Goal: Task Accomplishment & Management: Use online tool/utility

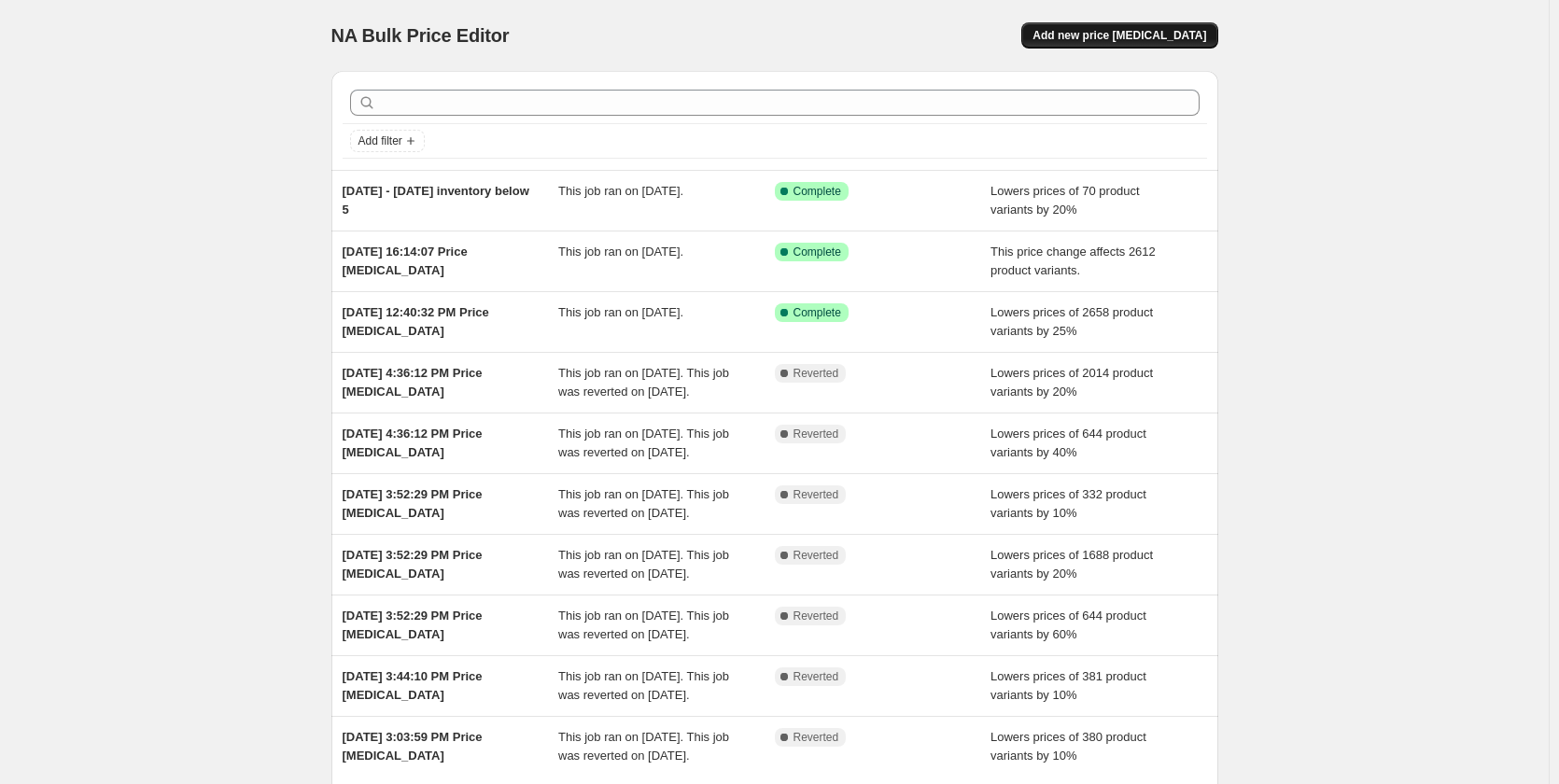
click at [1148, 32] on span "Add new price [MEDICAL_DATA]" at bounding box center [1119, 34] width 173 height 15
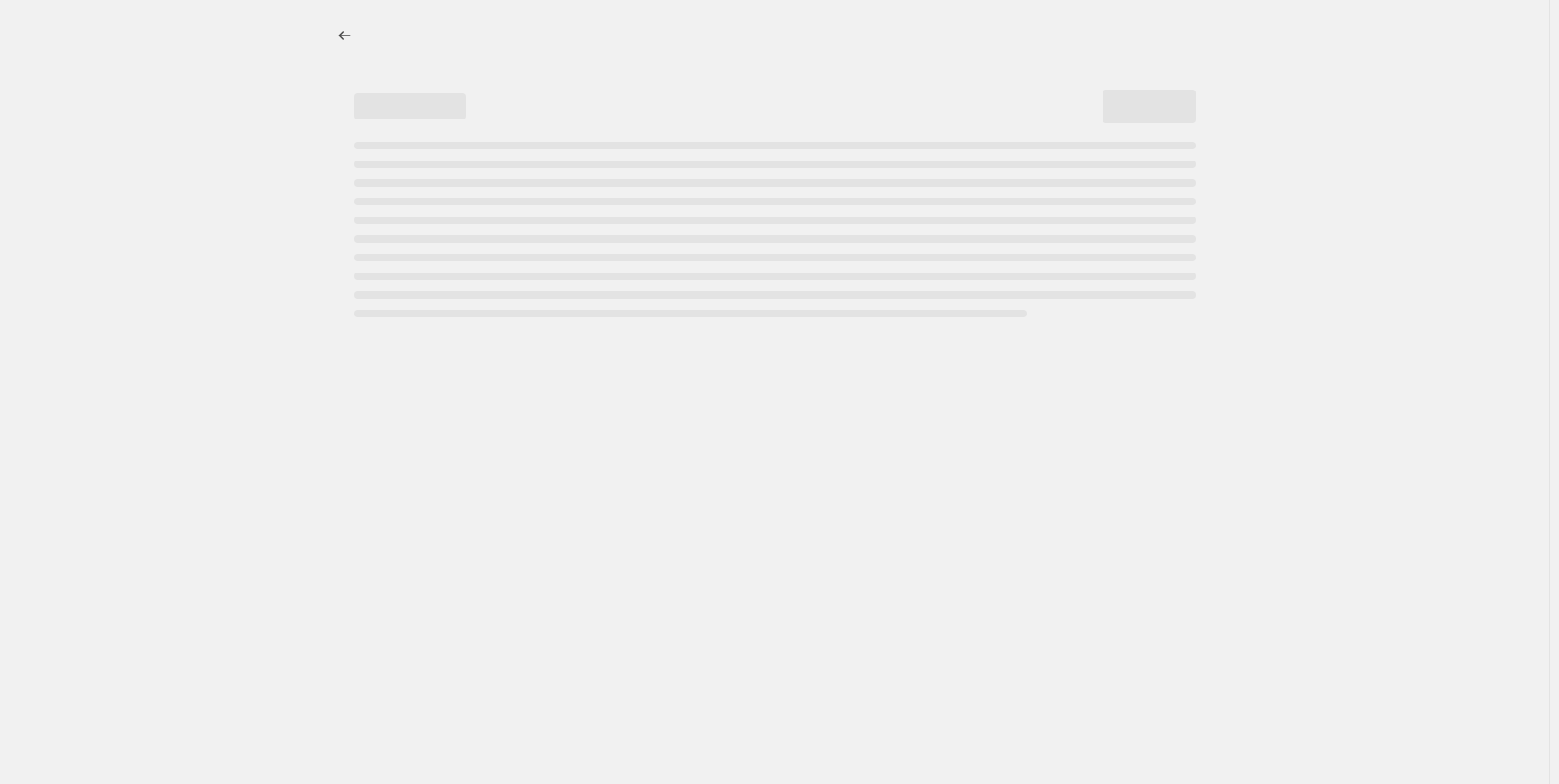
select select "percentage"
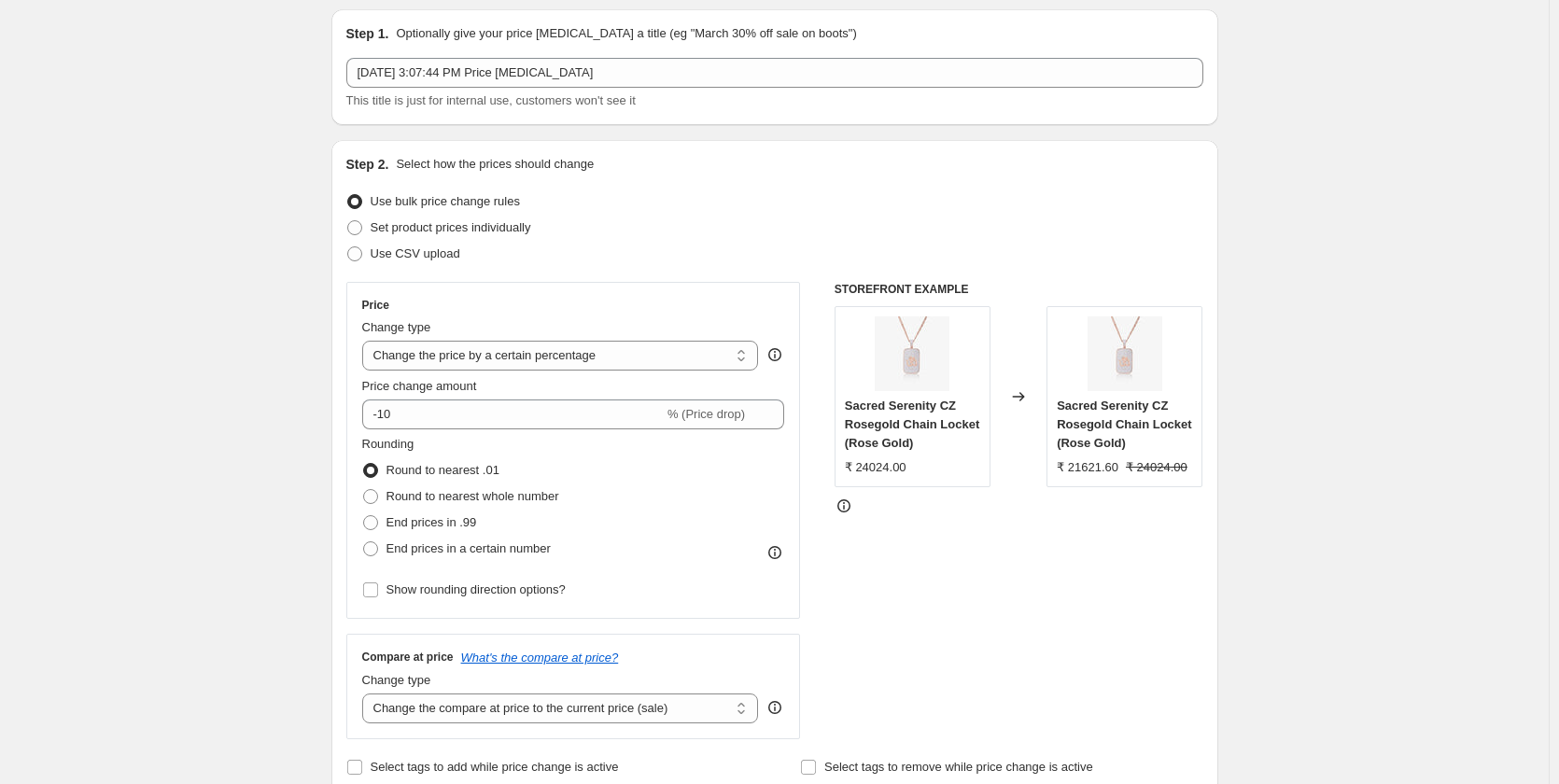
scroll to position [94, 0]
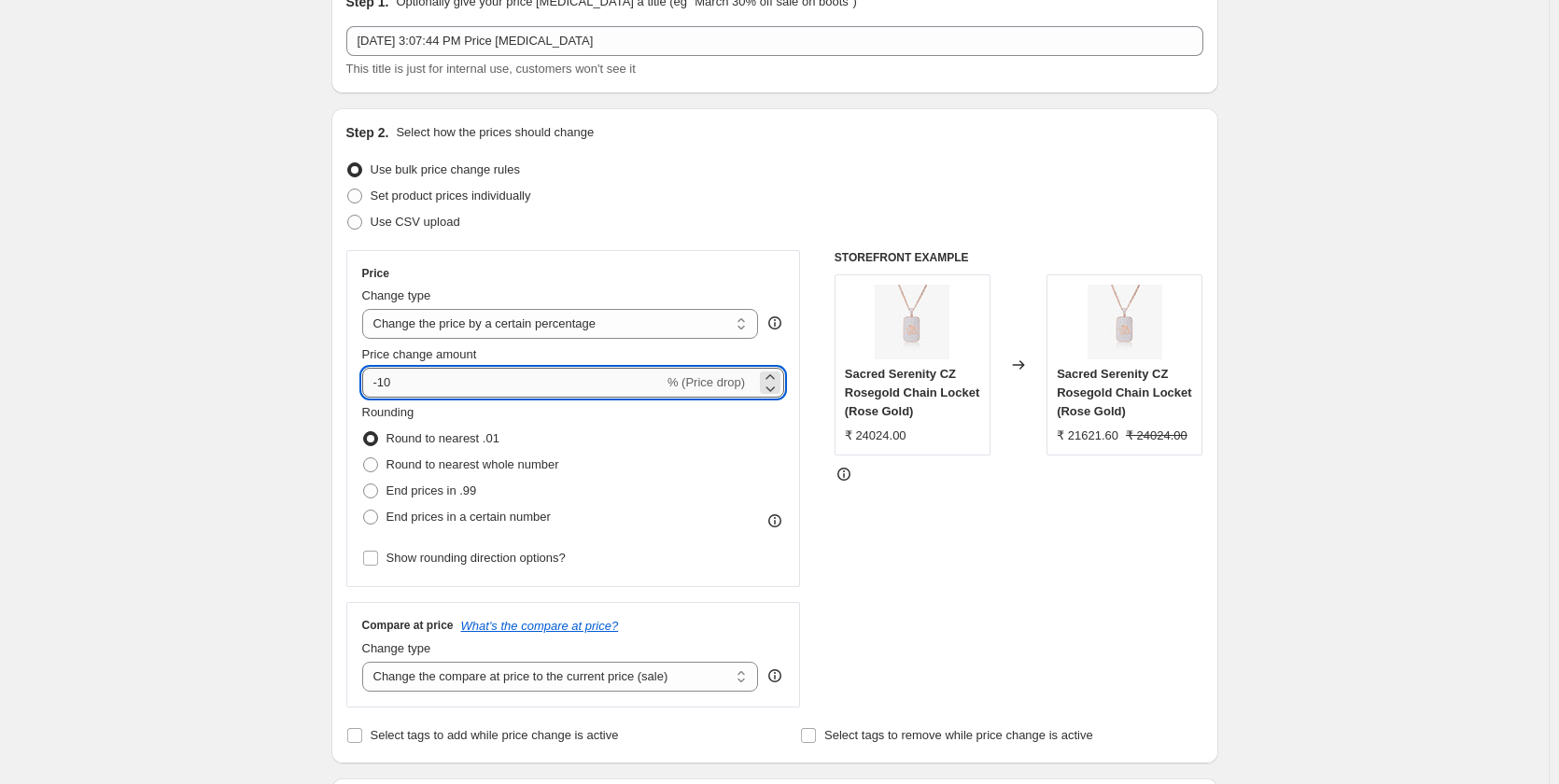
click at [409, 377] on input "-10" at bounding box center [513, 382] width 302 height 30
type input "-1"
type input "-25"
click at [376, 461] on span at bounding box center [371, 464] width 15 height 15
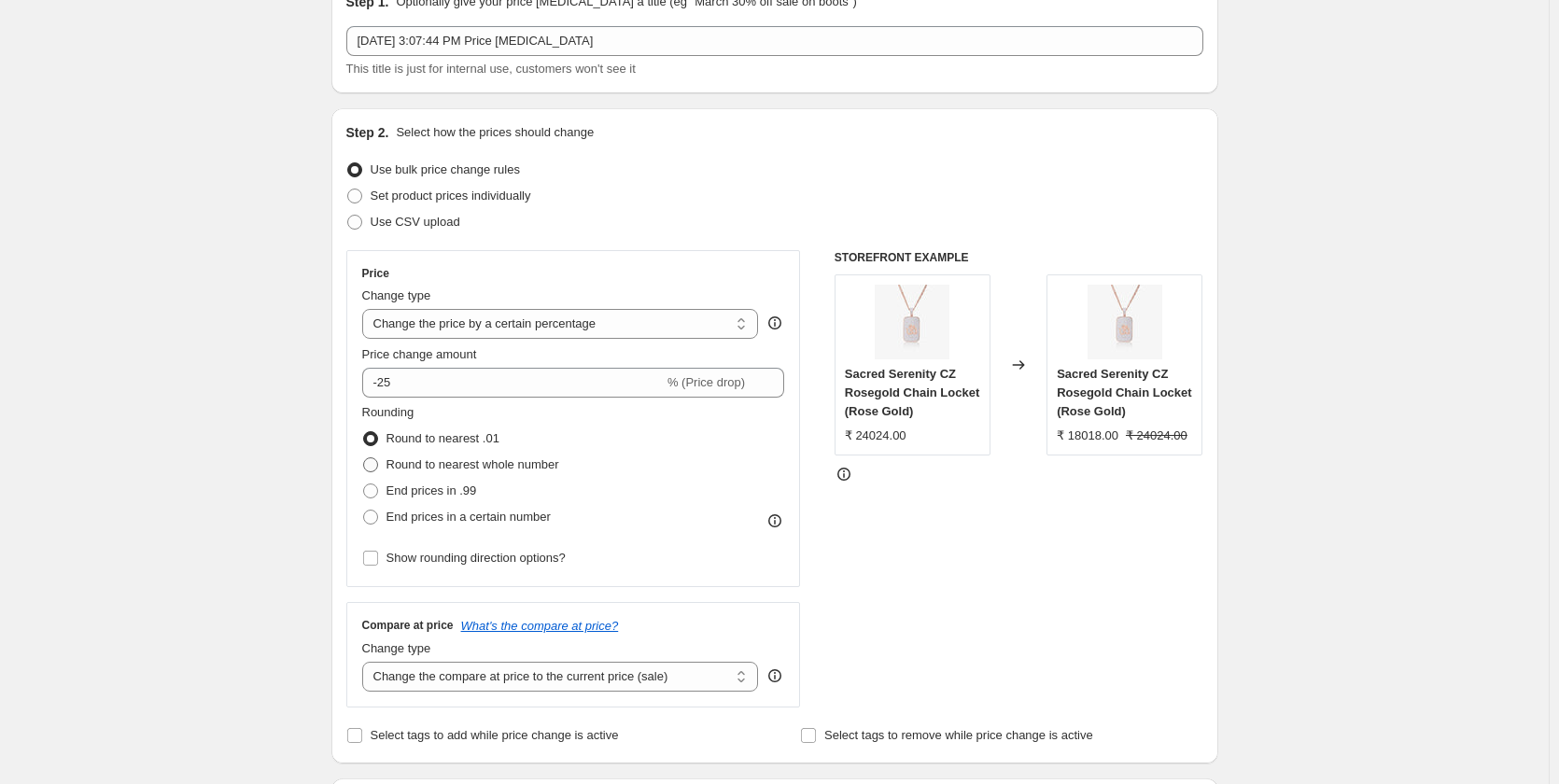
click at [365, 458] on input "Round to nearest whole number" at bounding box center [364, 457] width 1 height 1
radio input "true"
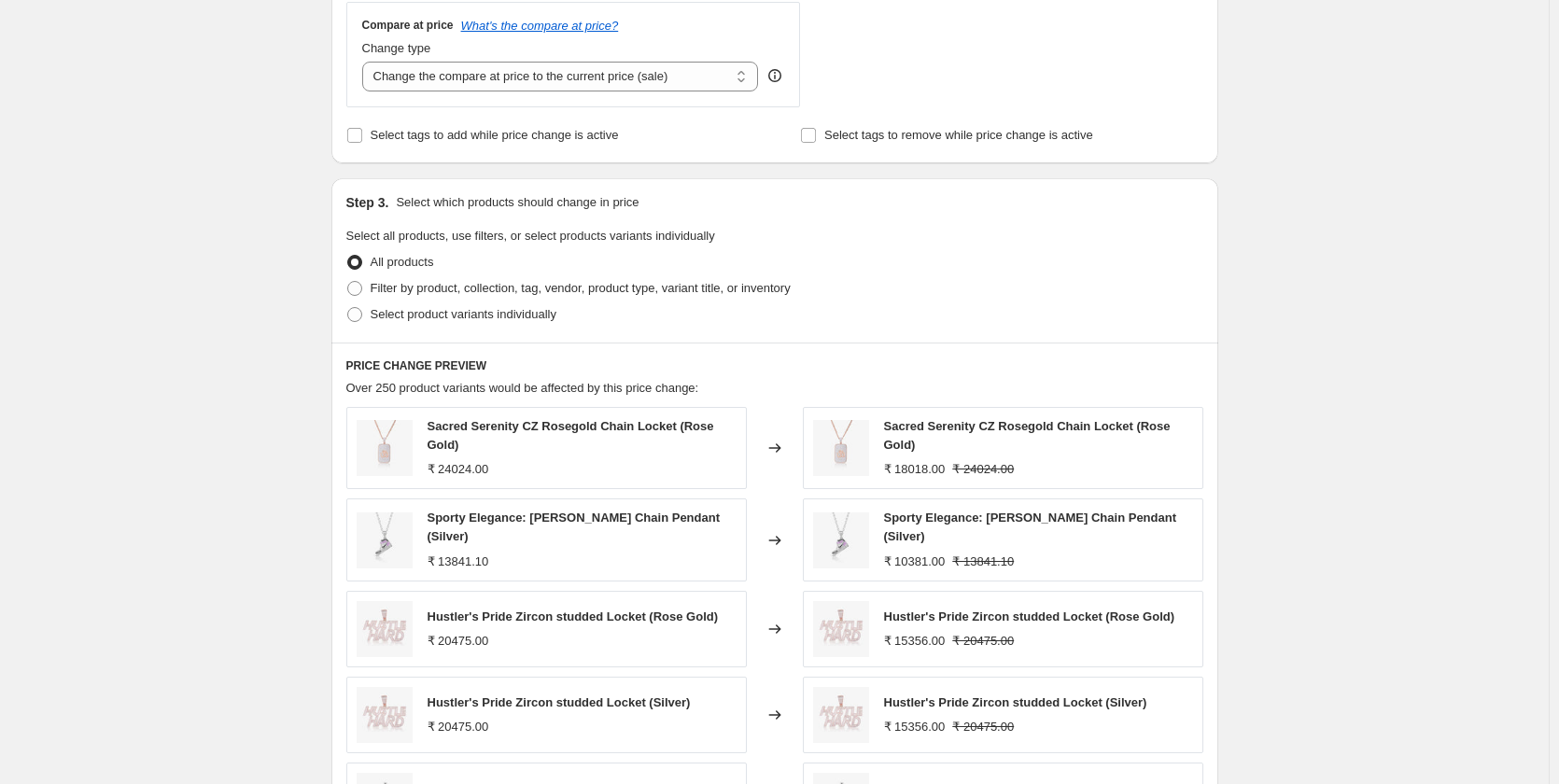
scroll to position [747, 0]
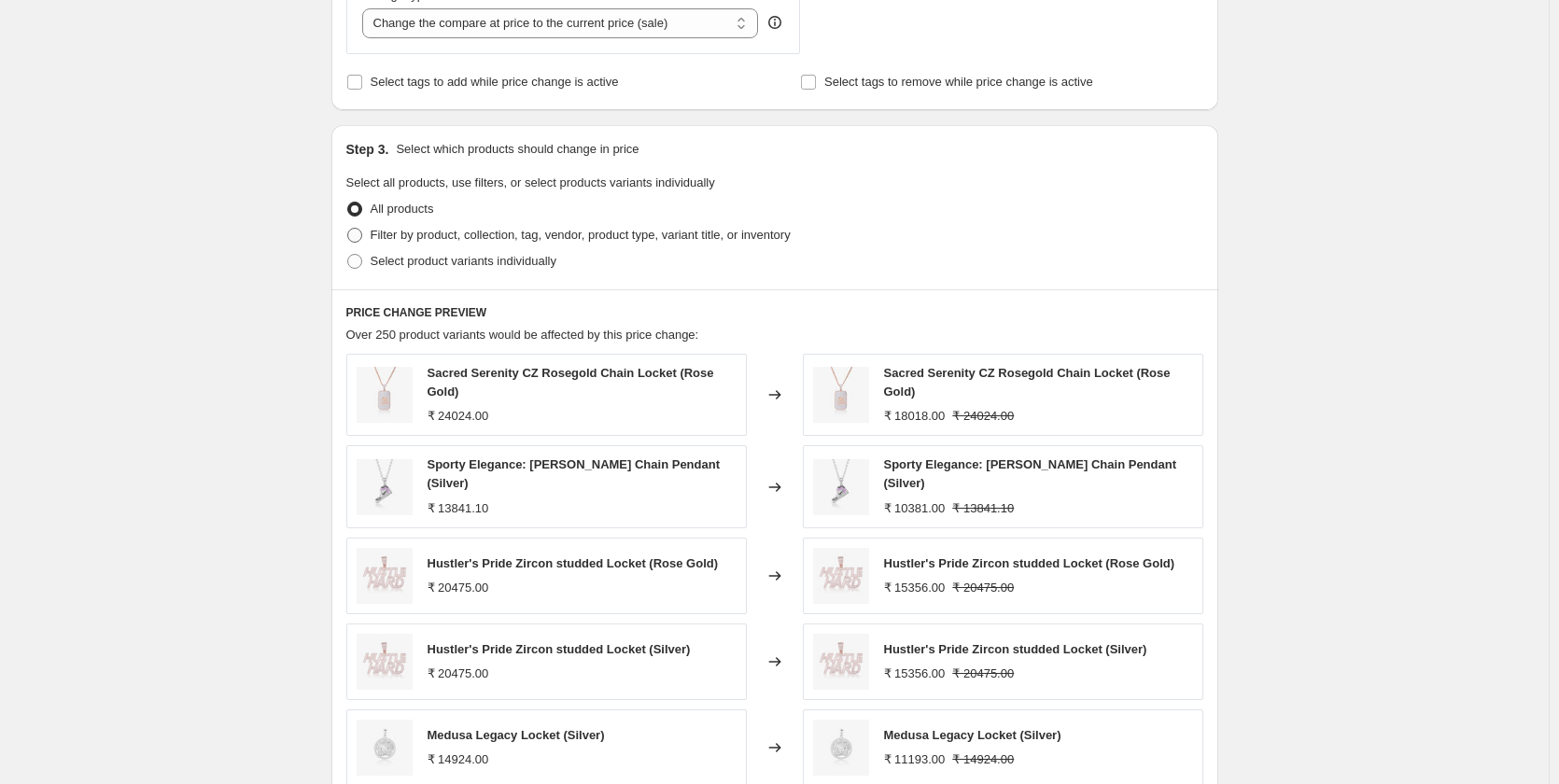
click at [363, 240] on span at bounding box center [354, 234] width 15 height 15
click at [348, 229] on input "Filter by product, collection, tag, vendor, product type, variant title, or inv…" at bounding box center [347, 228] width 1 height 1
radio input "true"
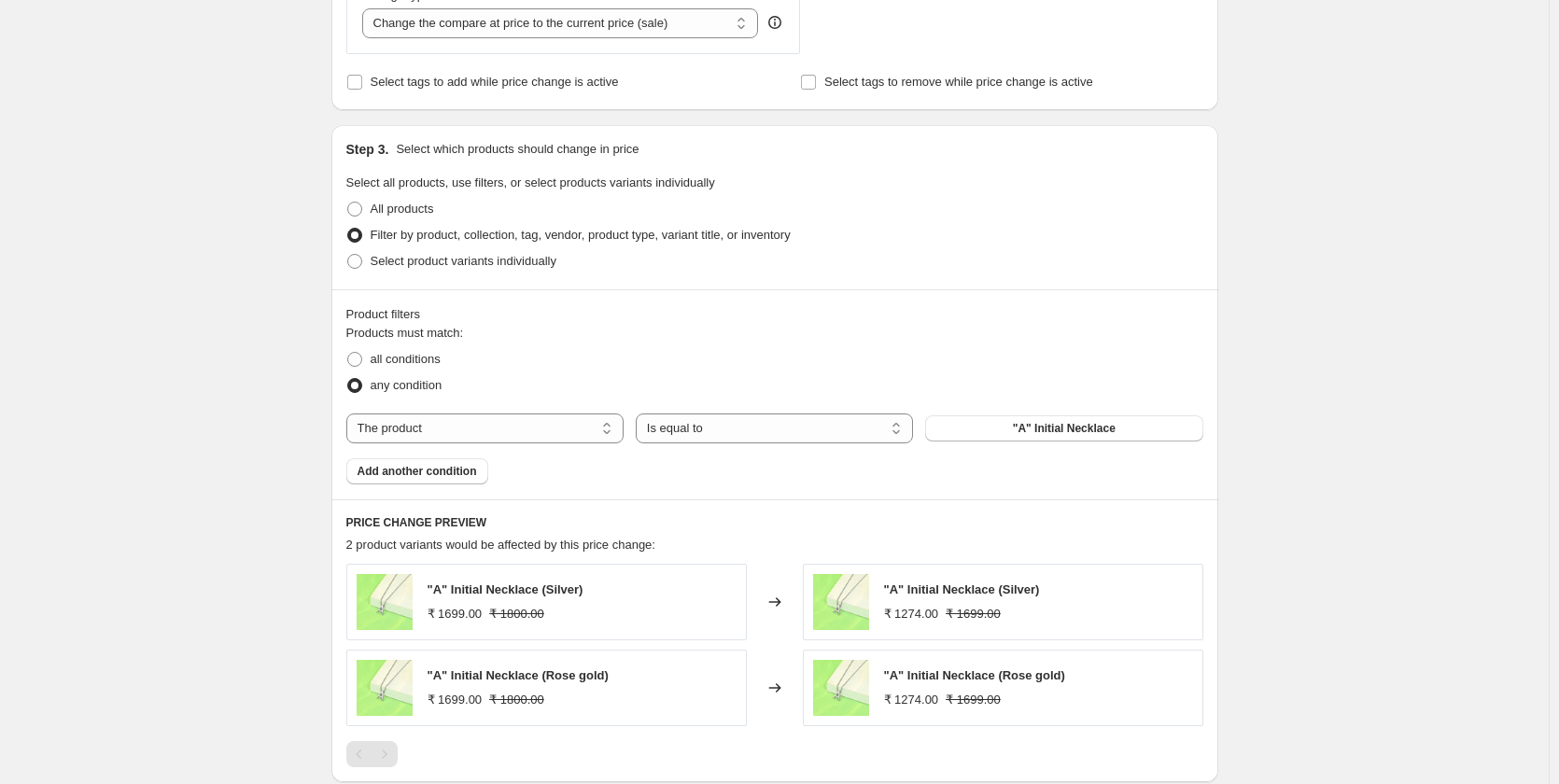
scroll to position [840, 0]
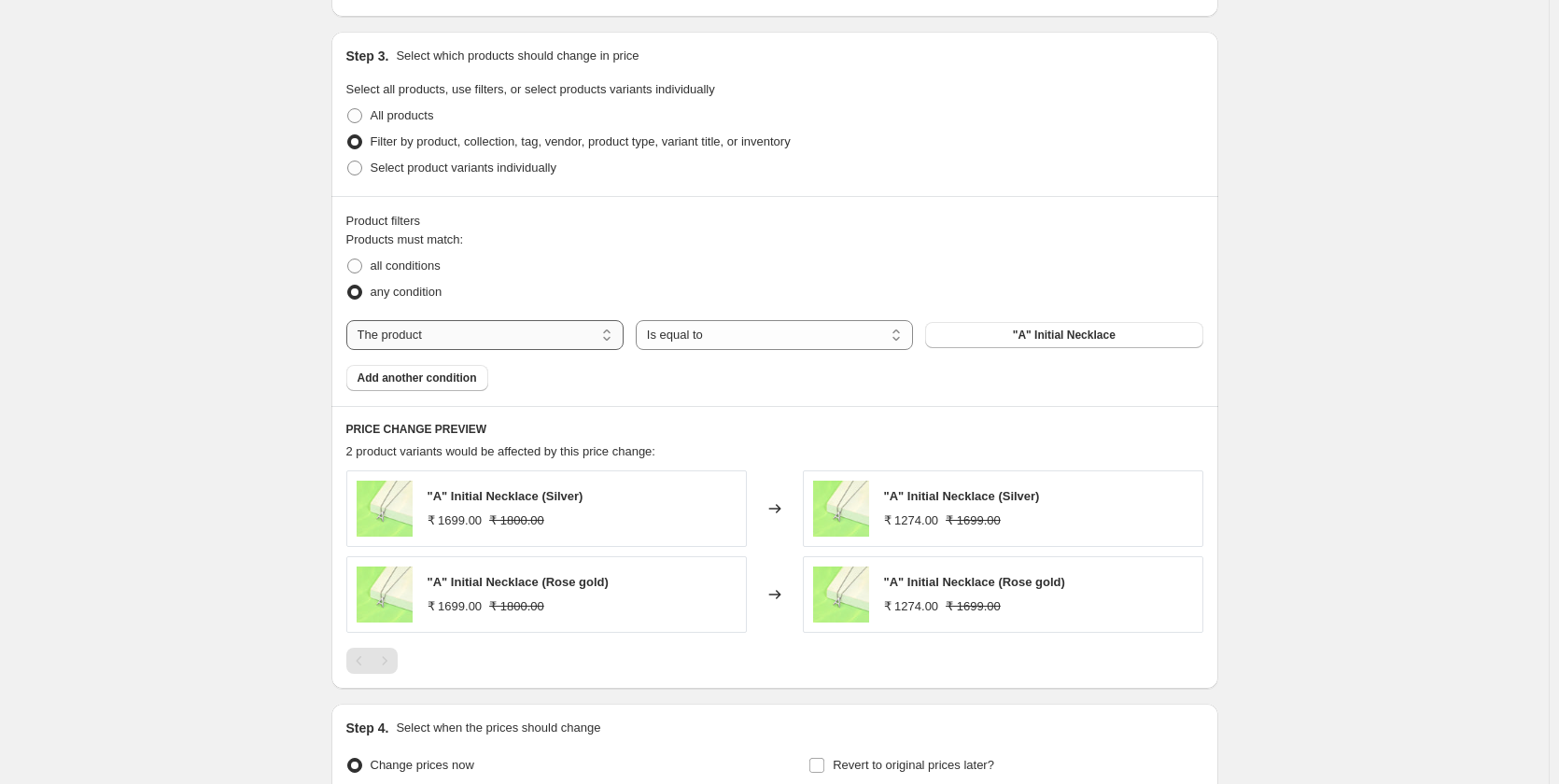
click at [571, 337] on select "The product The product's collection The product's tag The product's vendor The…" at bounding box center [485, 335] width 277 height 30
select select "collection"
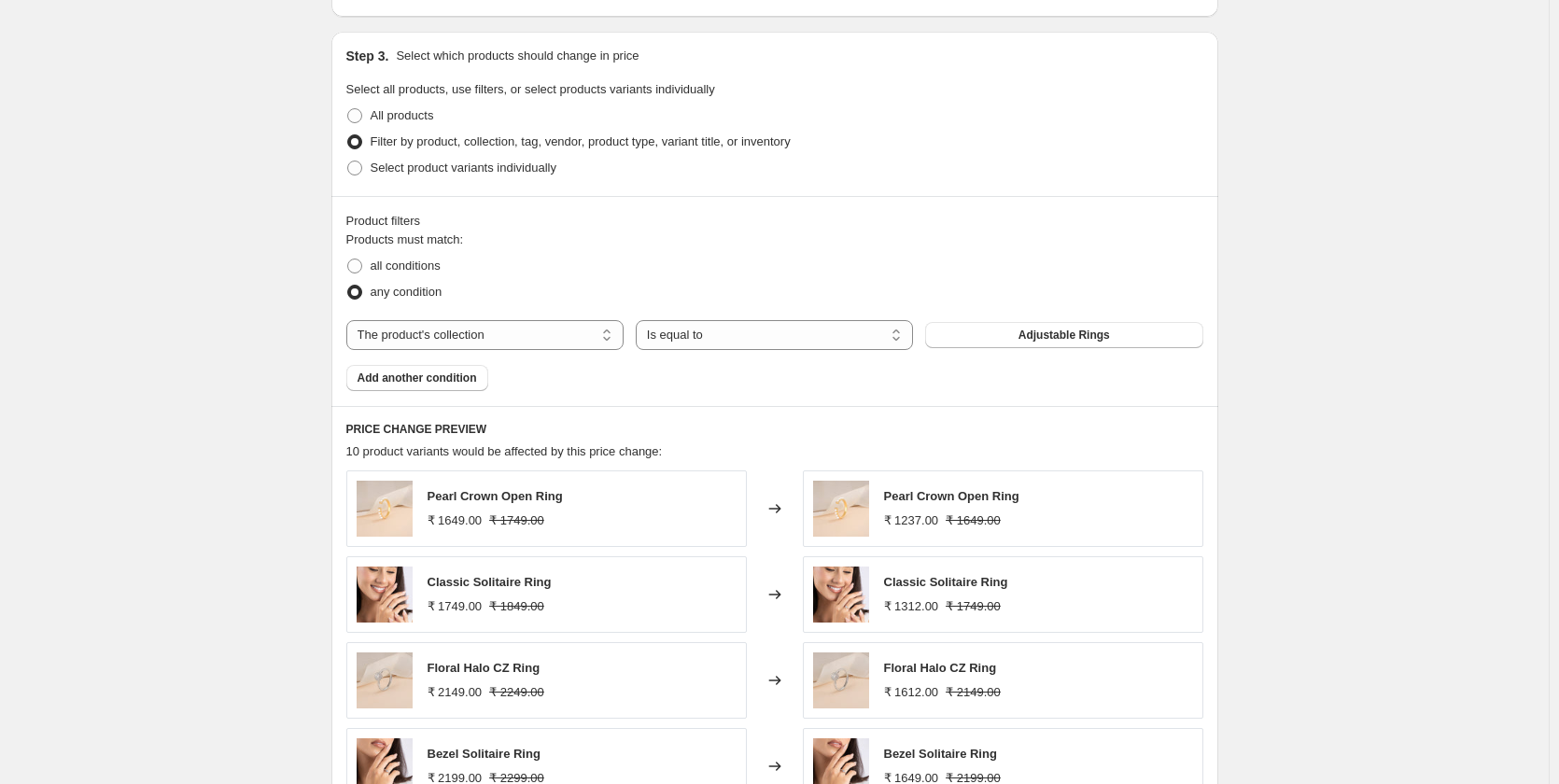
click at [1076, 343] on span "Adjustable Rings" at bounding box center [1064, 335] width 92 height 15
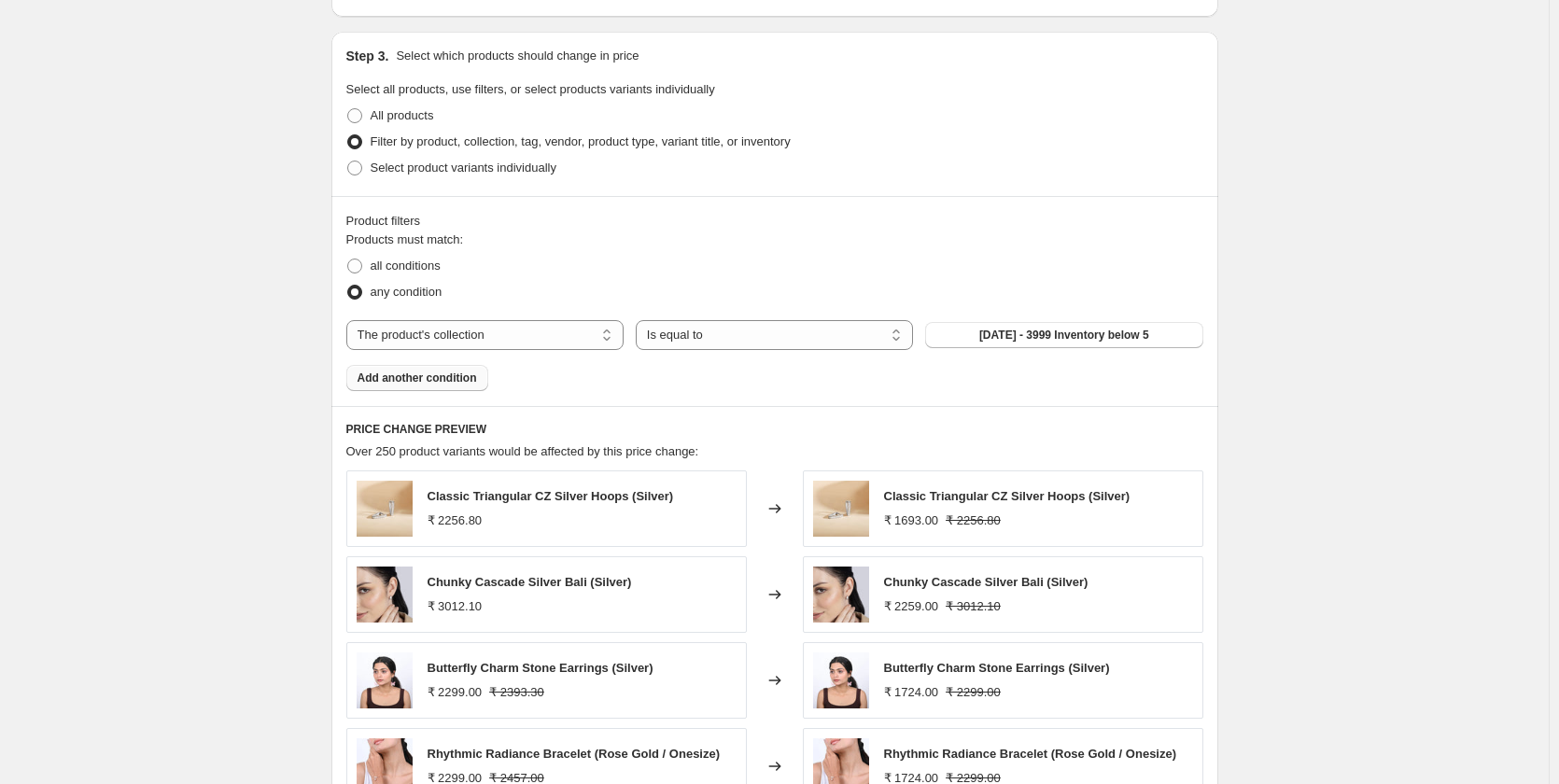
click at [435, 380] on span "Add another condition" at bounding box center [417, 377] width 119 height 15
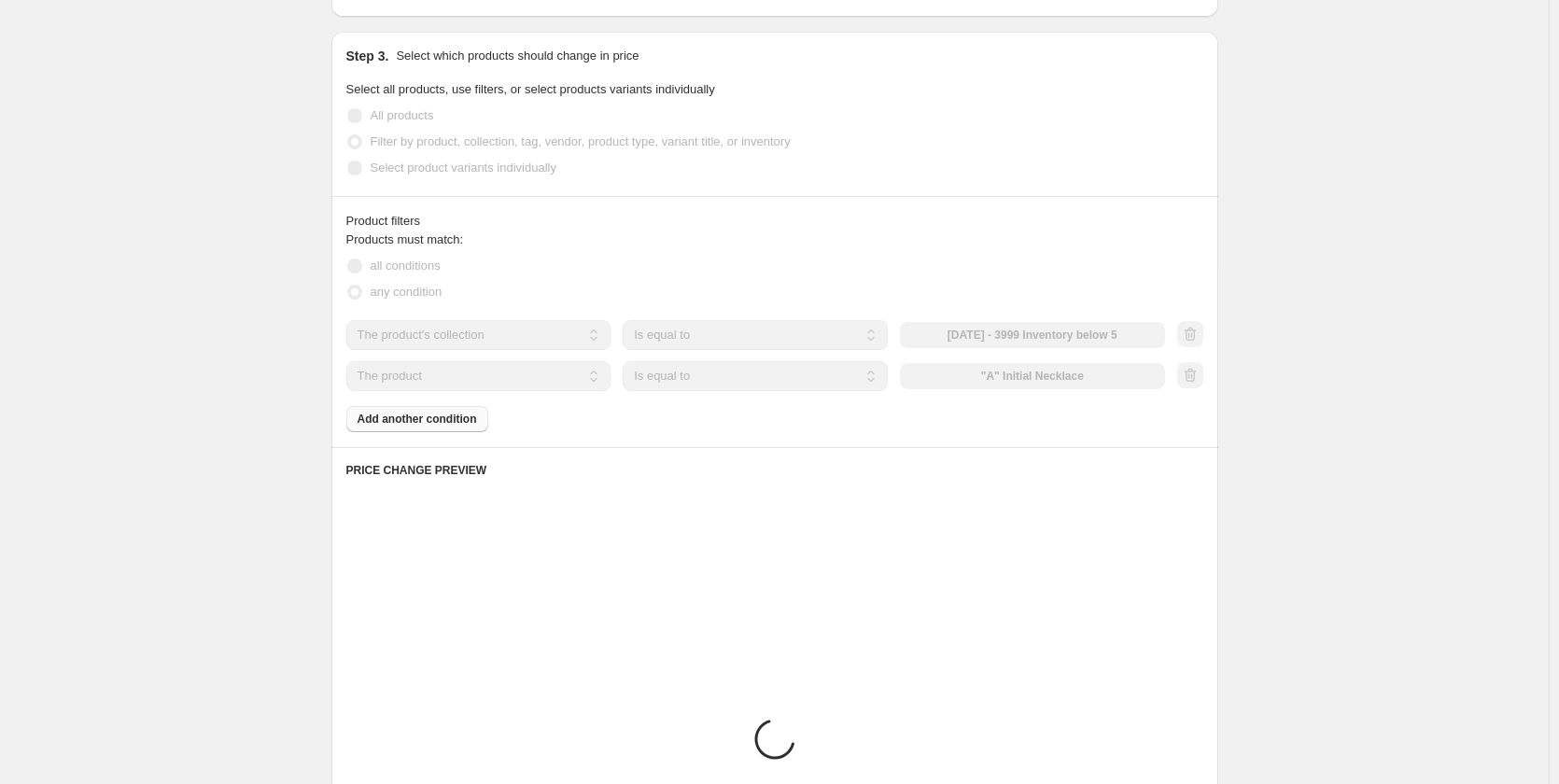
click at [427, 375] on select "The product The product's collection The product's tag The product's vendor The…" at bounding box center [479, 376] width 265 height 30
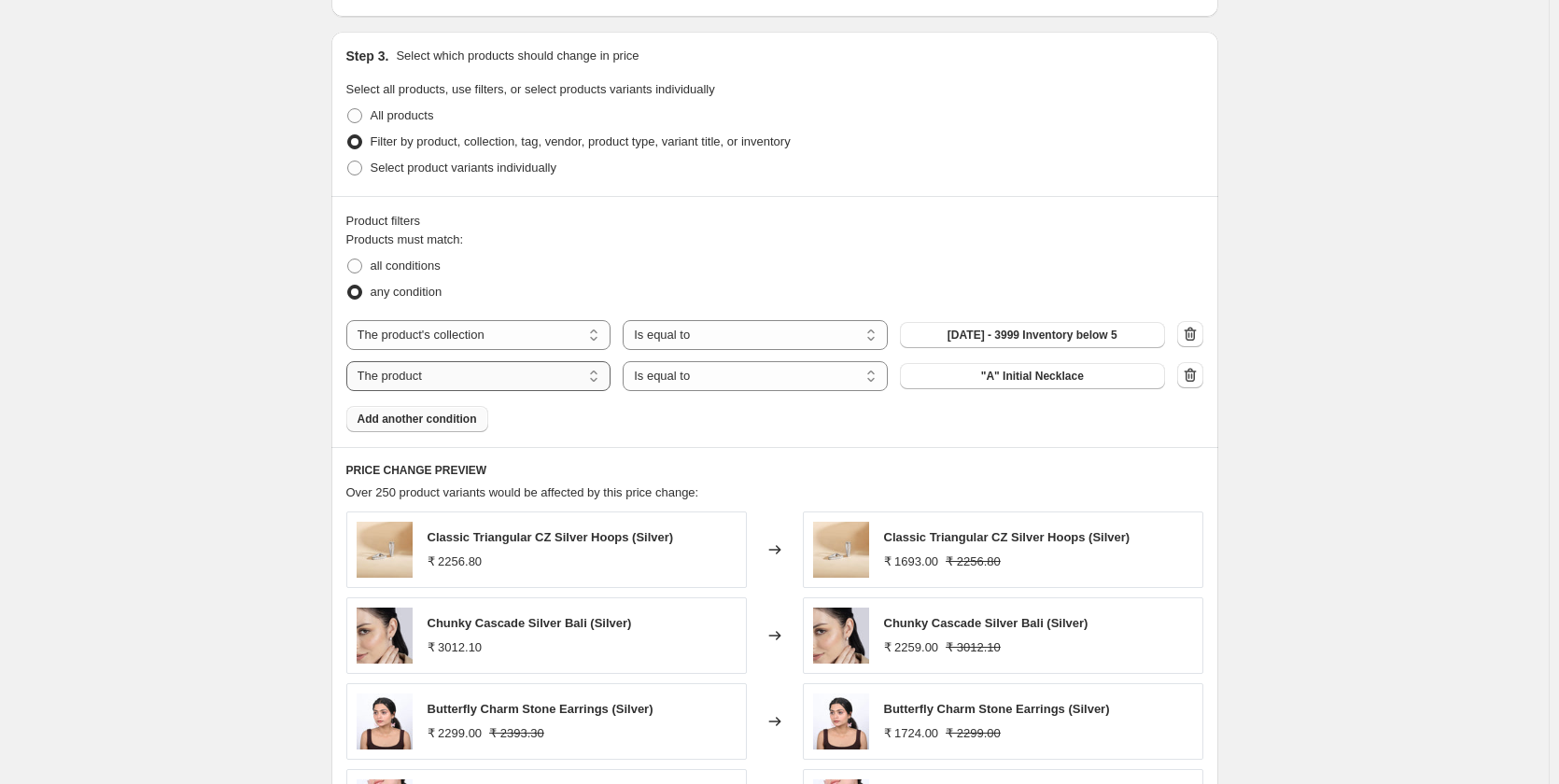
click at [427, 375] on select "The product The product's collection The product's tag The product's vendor The…" at bounding box center [479, 376] width 265 height 30
select select "product_status"
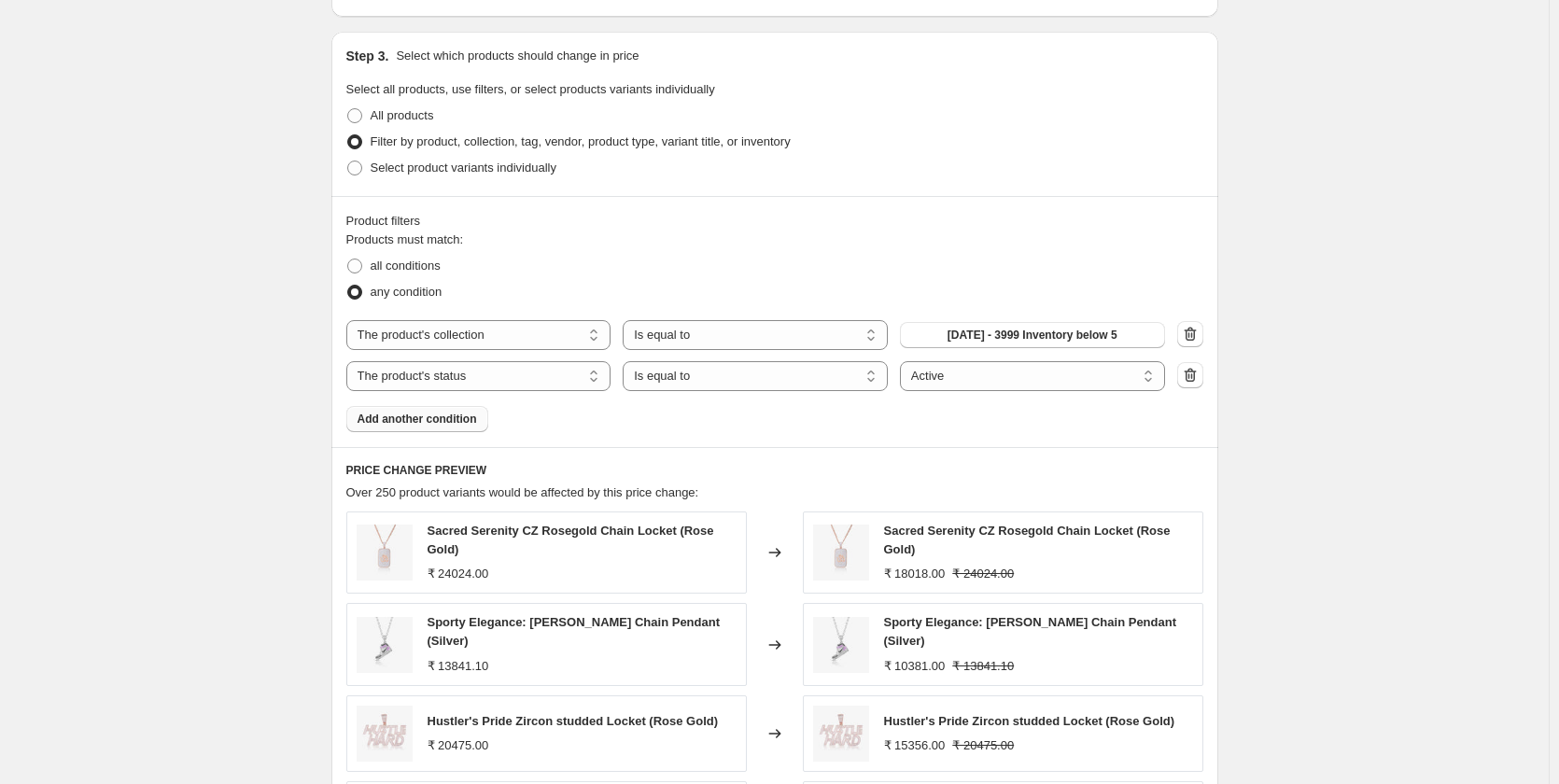
scroll to position [934, 0]
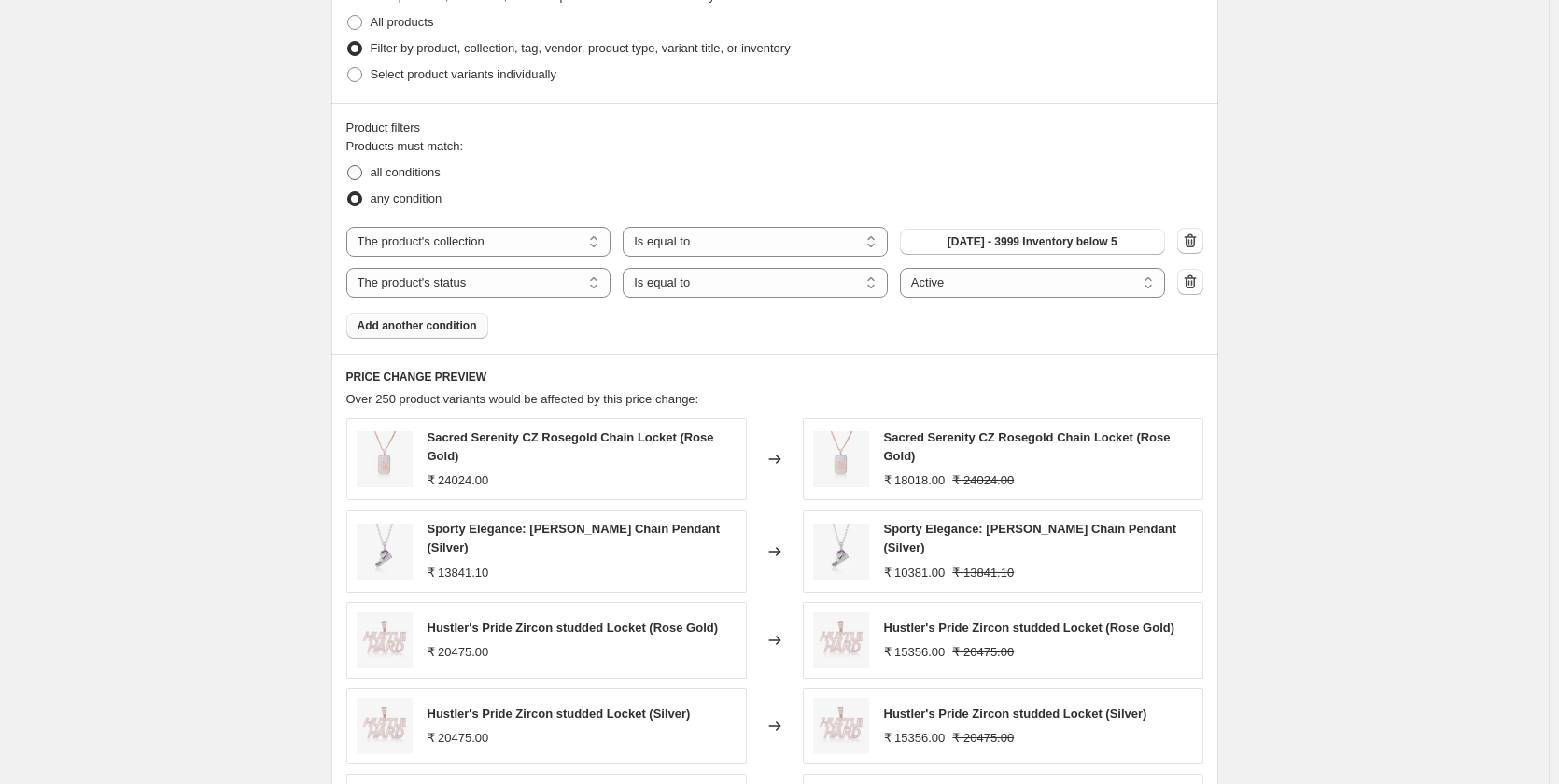
click at [355, 168] on span at bounding box center [354, 172] width 15 height 15
click at [348, 166] on input "all conditions" at bounding box center [347, 165] width 1 height 1
radio input "true"
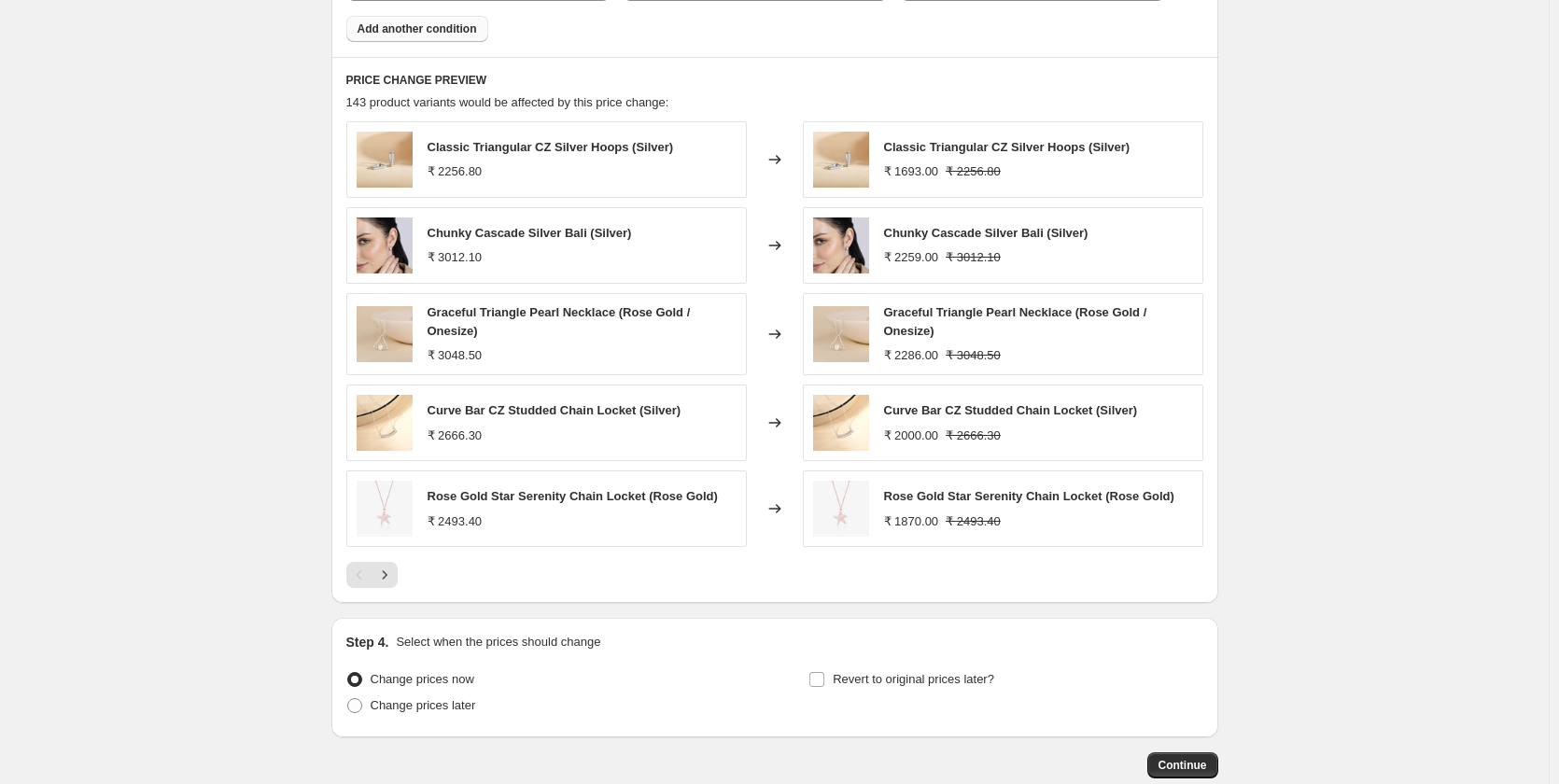
scroll to position [1246, 0]
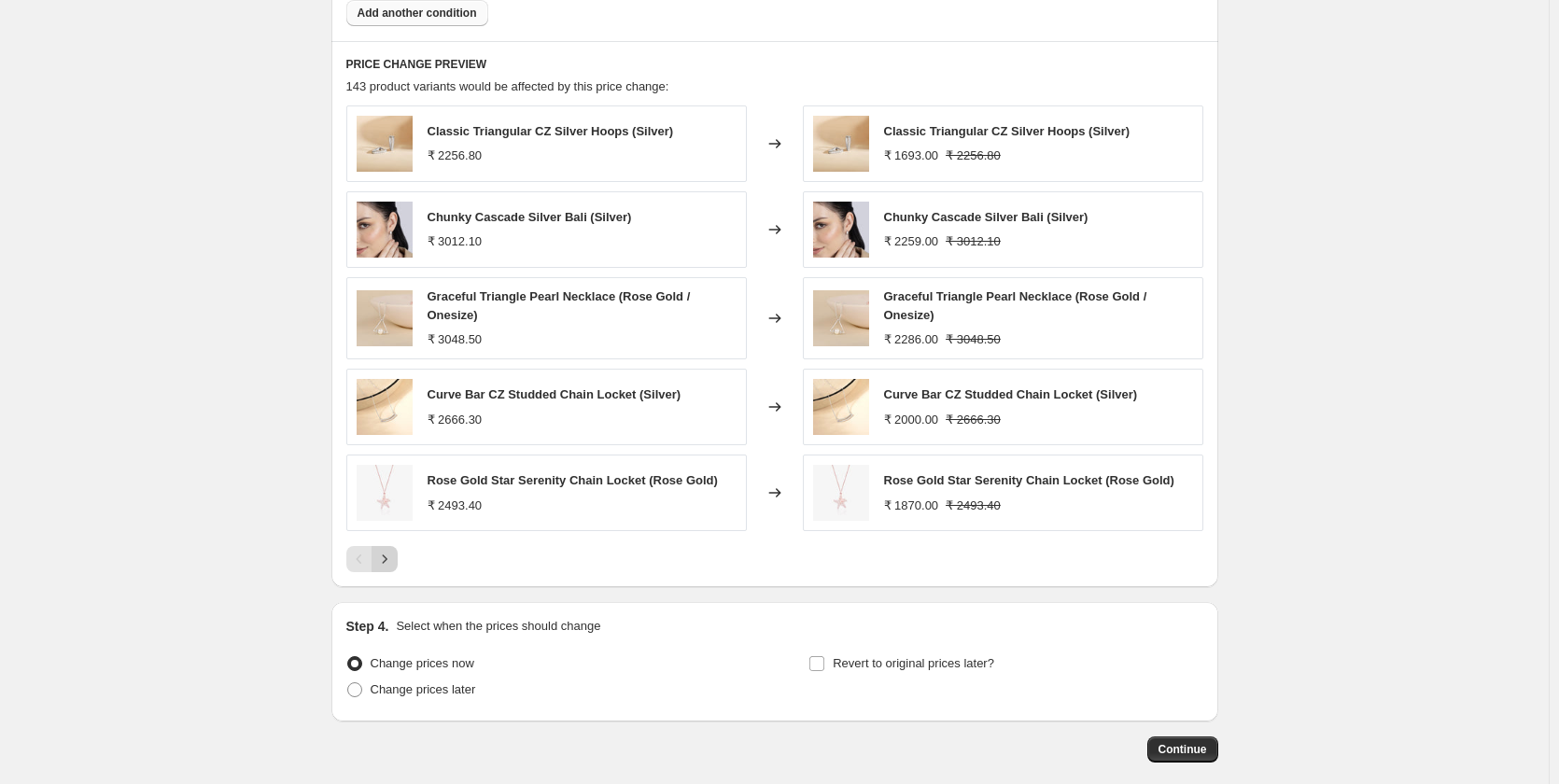
click at [386, 555] on icon "Next" at bounding box center [384, 558] width 19 height 19
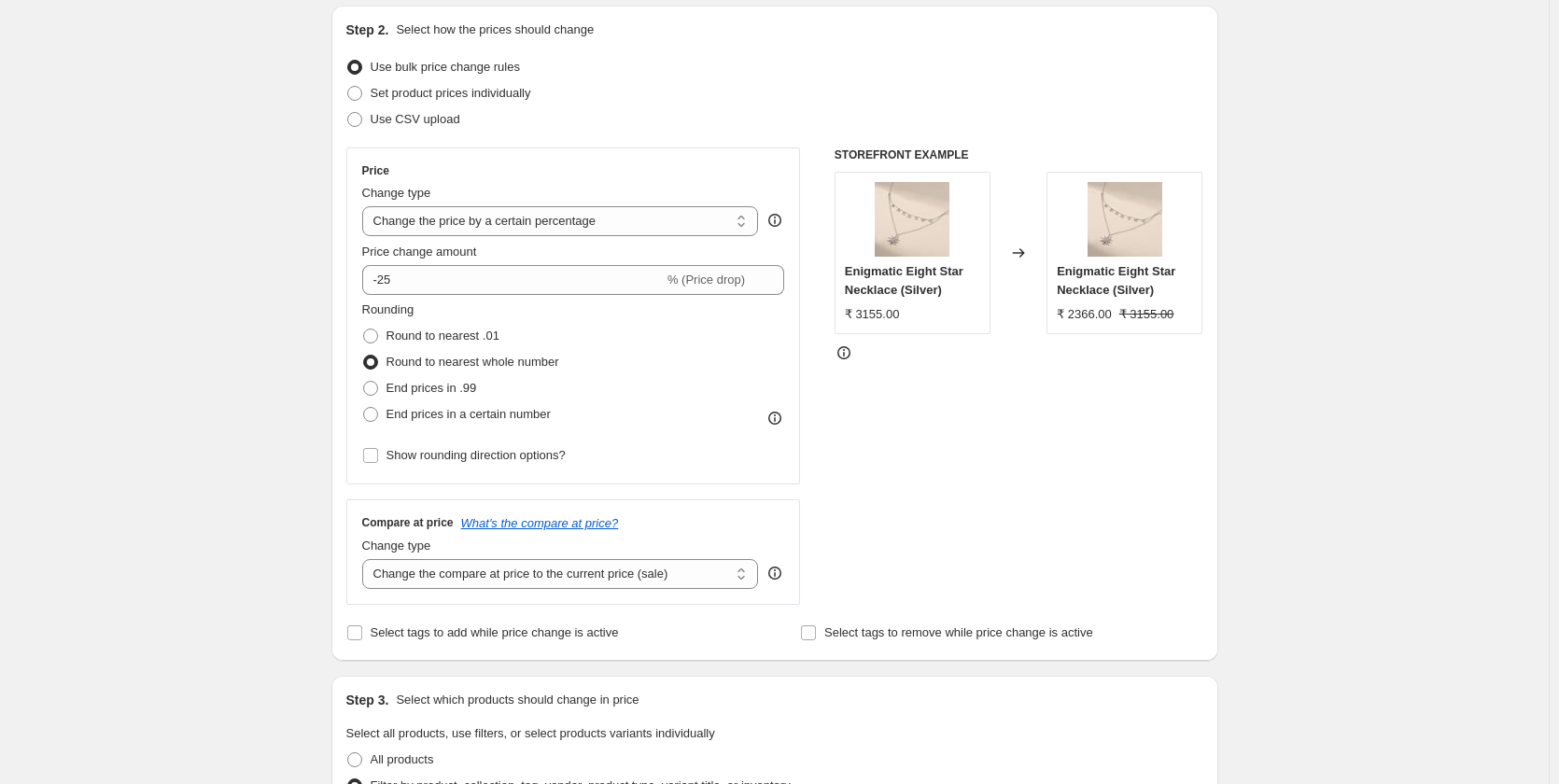
scroll to position [0, 0]
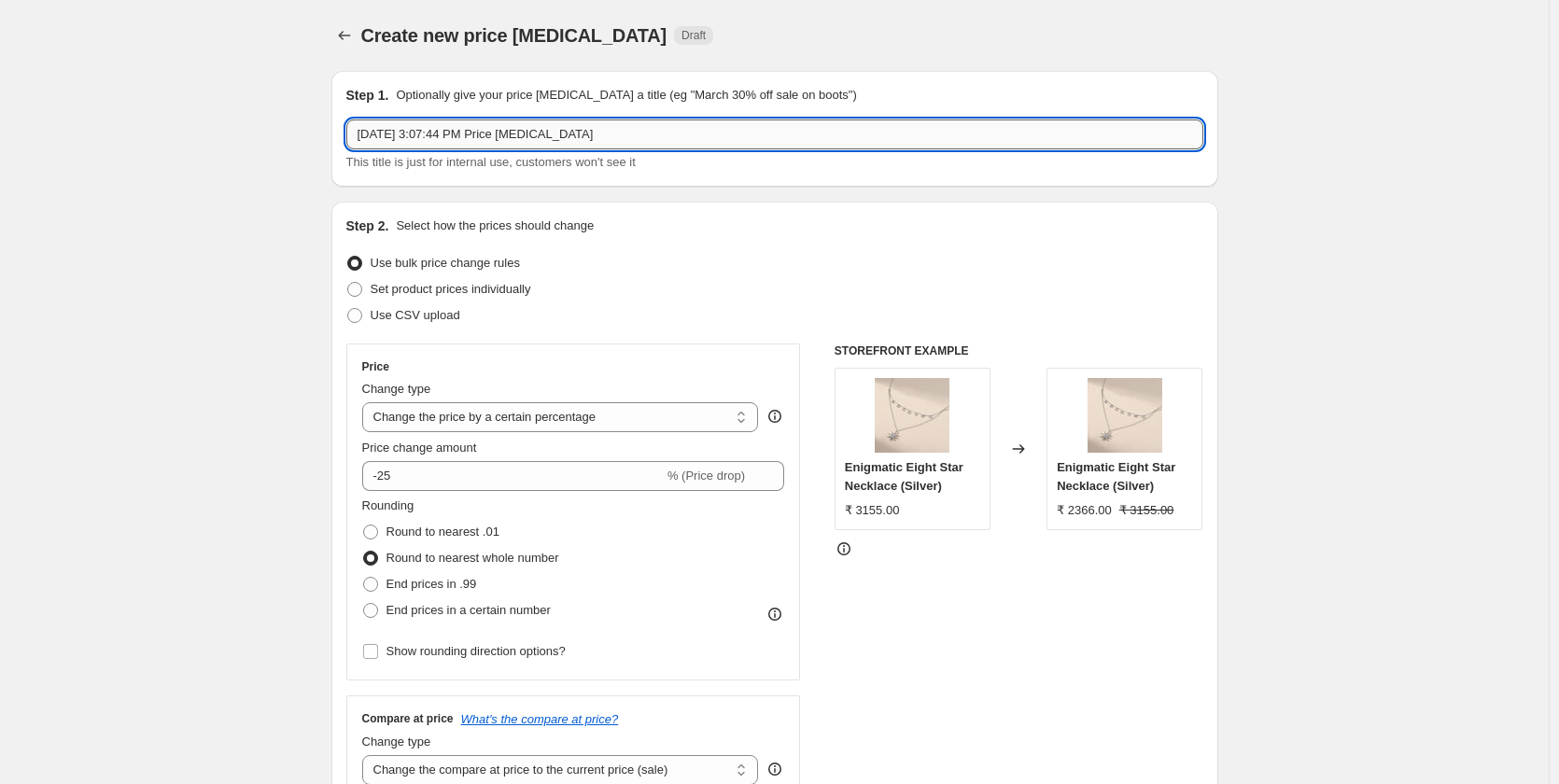
click at [606, 136] on input "[DATE] 3:07:44 PM Price [MEDICAL_DATA]" at bounding box center [776, 134] width 857 height 30
paste input "[DATE]-3999-inventory-below-5"
click at [423, 136] on input "[DATE]-3999-inventory-below-5" at bounding box center [776, 134] width 857 height 30
click at [479, 134] on input "[DATE]-3999 inventory-below-5" at bounding box center [776, 134] width 857 height 30
click at [512, 139] on input "[DATE]-3999 inventory below-5" at bounding box center [776, 134] width 857 height 30
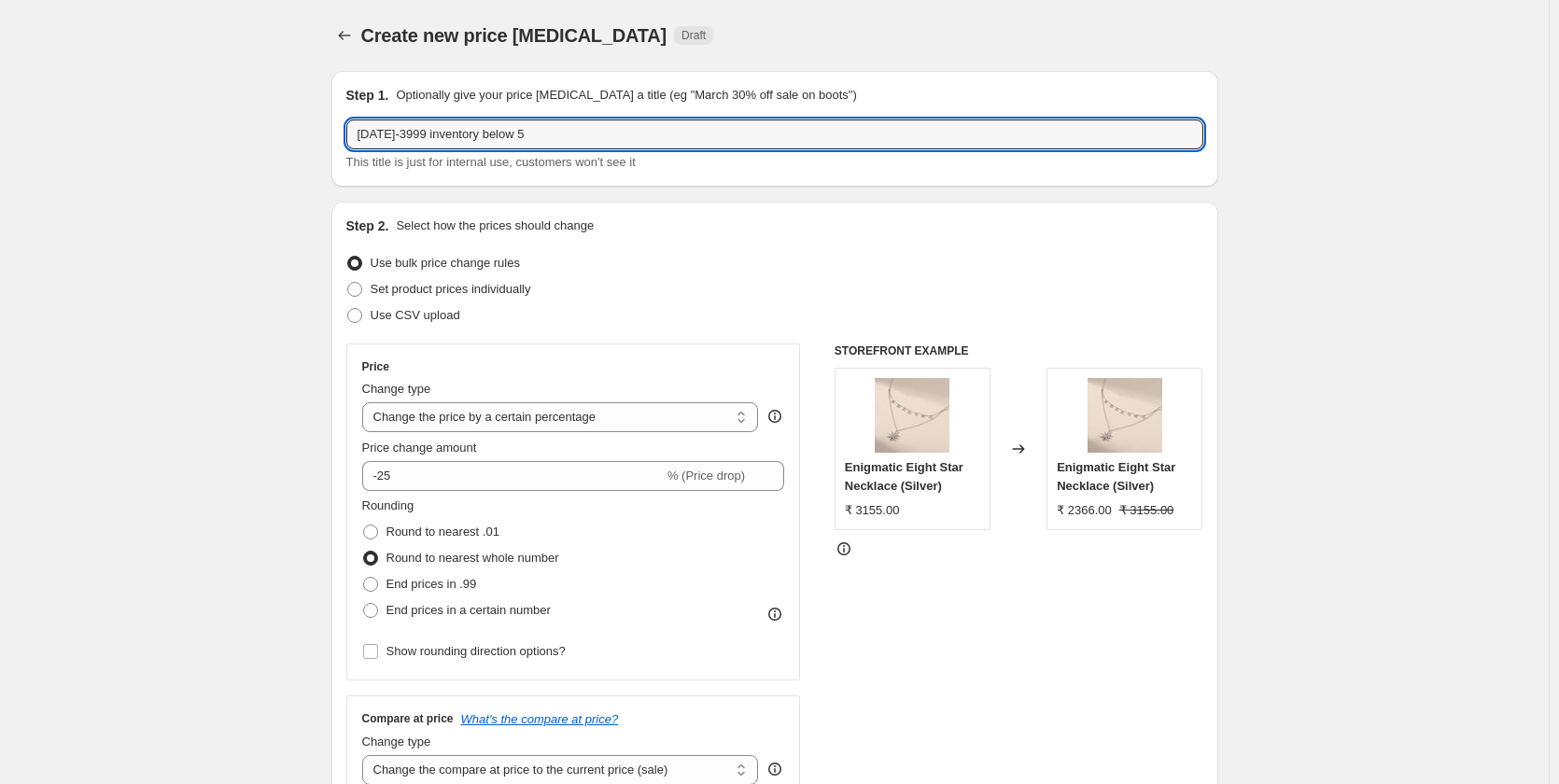
type input "[DATE]-3999 inventory below 5"
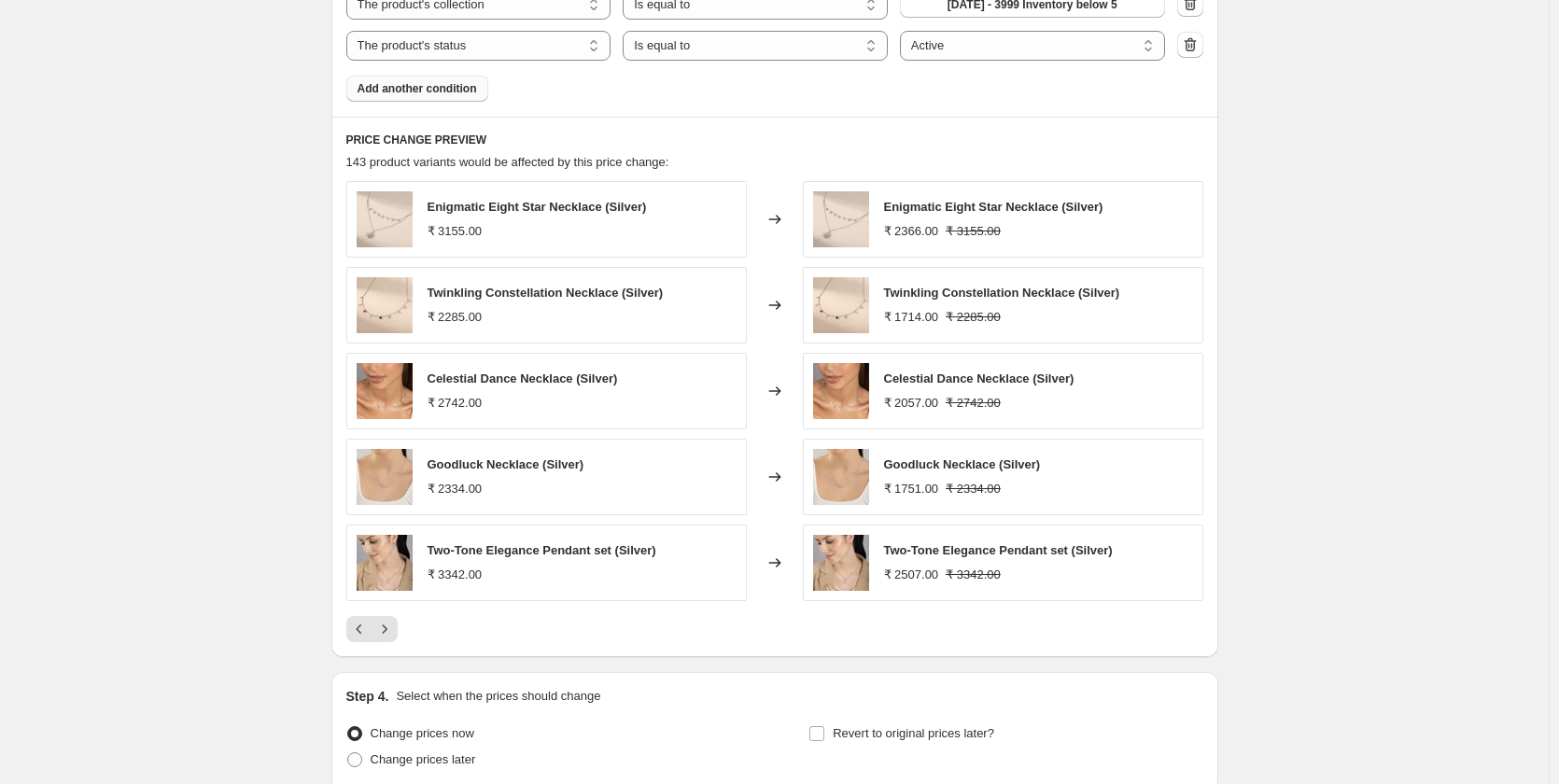
scroll to position [1334, 0]
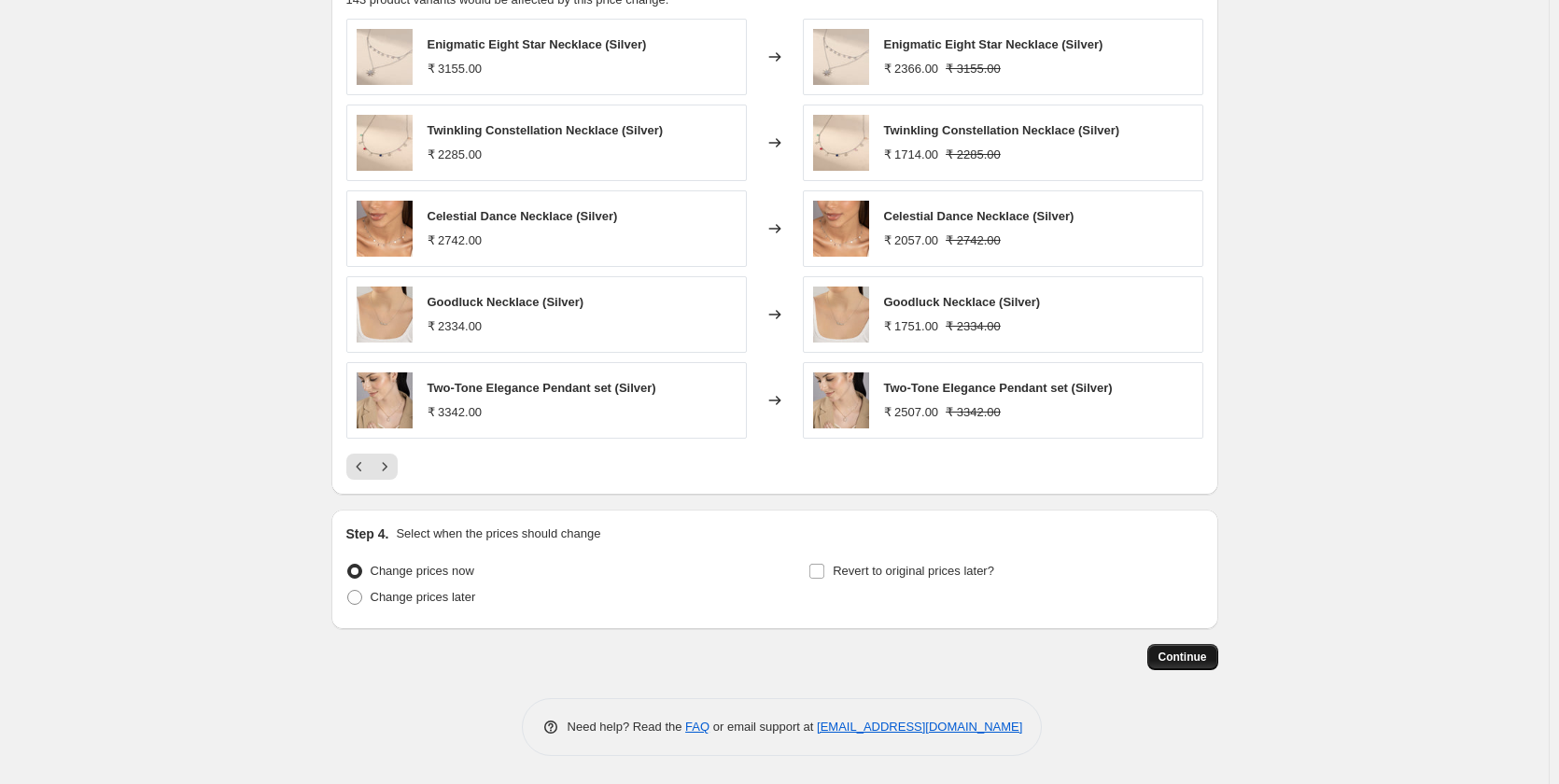
click at [1165, 654] on span "Continue" at bounding box center [1183, 656] width 48 height 15
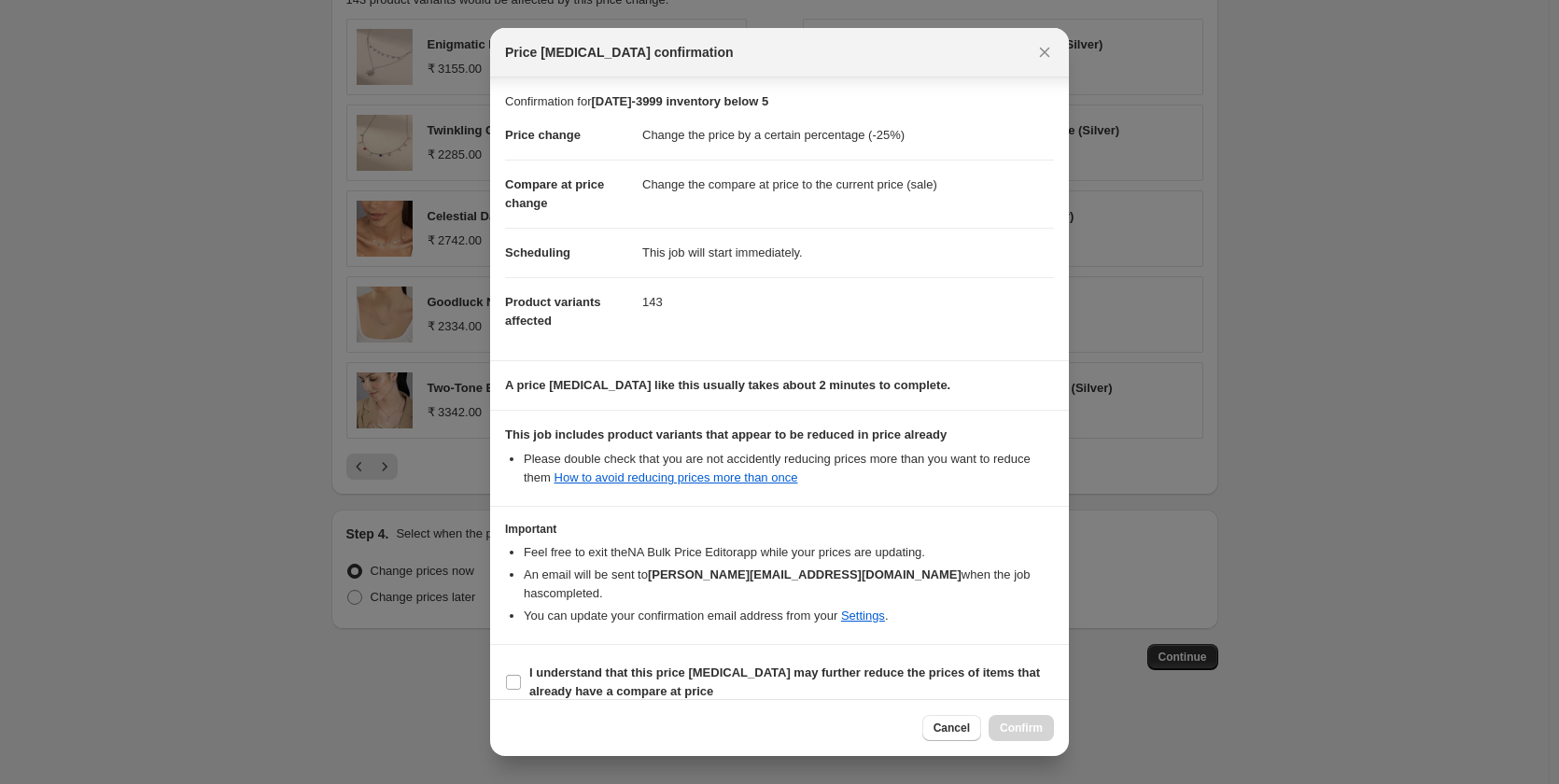
scroll to position [2, 0]
click at [516, 673] on input "I understand that this price [MEDICAL_DATA] may further reduce the prices of it…" at bounding box center [513, 680] width 15 height 15
checkbox input "true"
click at [1030, 724] on span "Confirm" at bounding box center [1022, 727] width 43 height 15
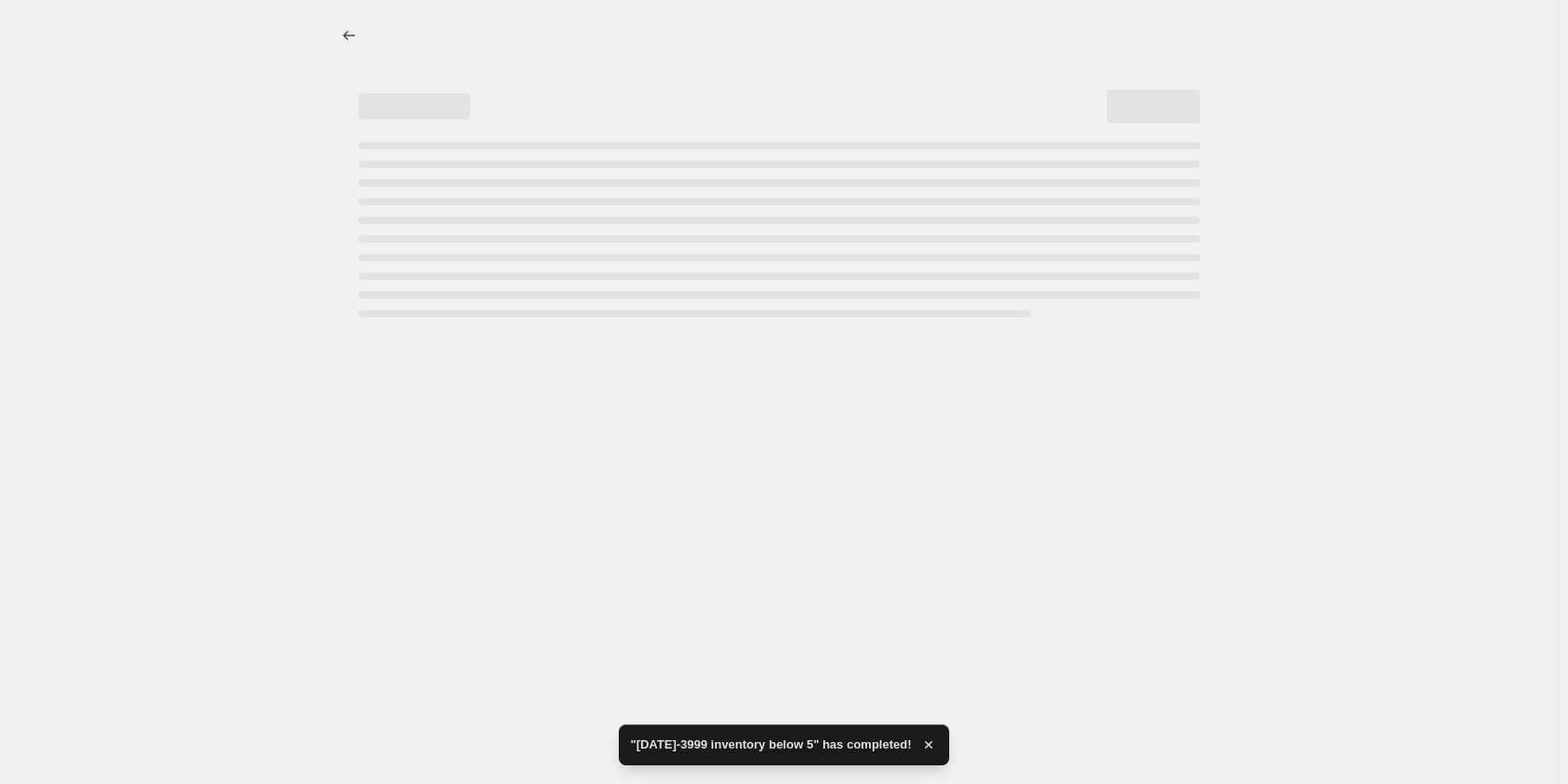
select select "percentage"
select select "collection"
select select "product_status"
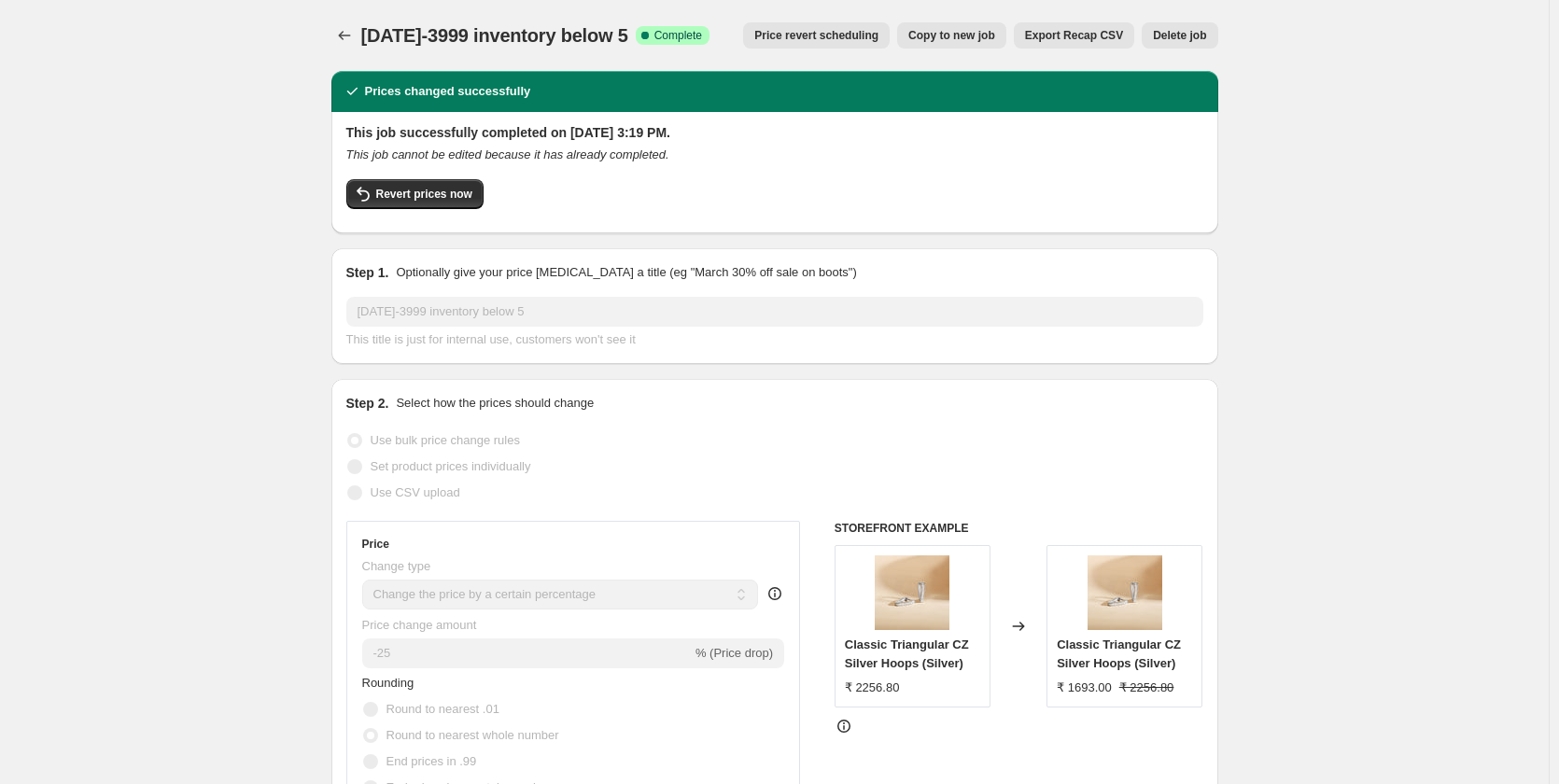
click at [965, 34] on span "Copy to new job" at bounding box center [952, 34] width 87 height 15
select select "percentage"
select select "collection"
select select "product_status"
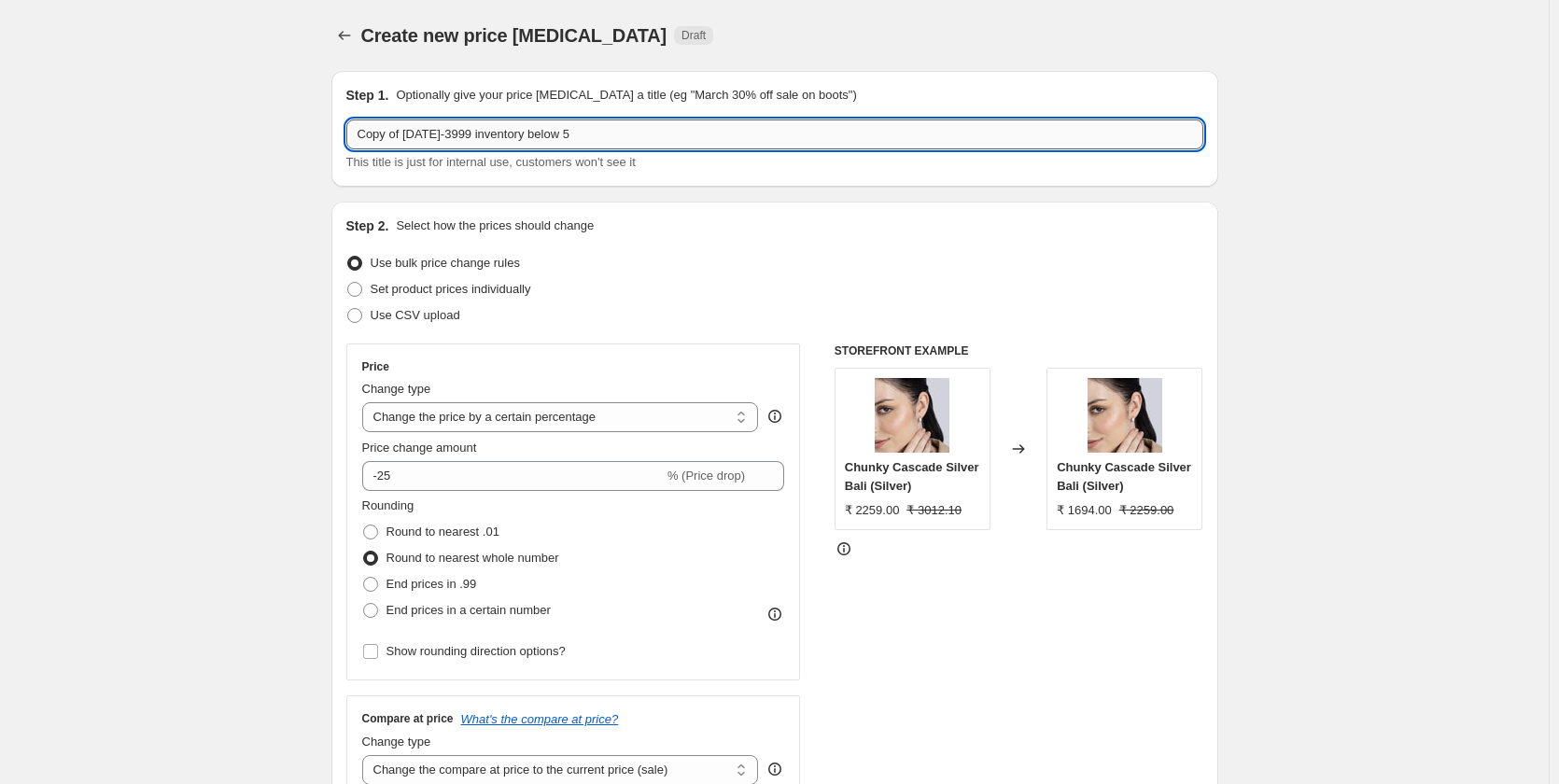
click at [597, 137] on input "Copy of [DATE]-3999 inventory below 5" at bounding box center [776, 134] width 857 height 30
paste input "4000-6"
type input "4000-6999 inventory below 5"
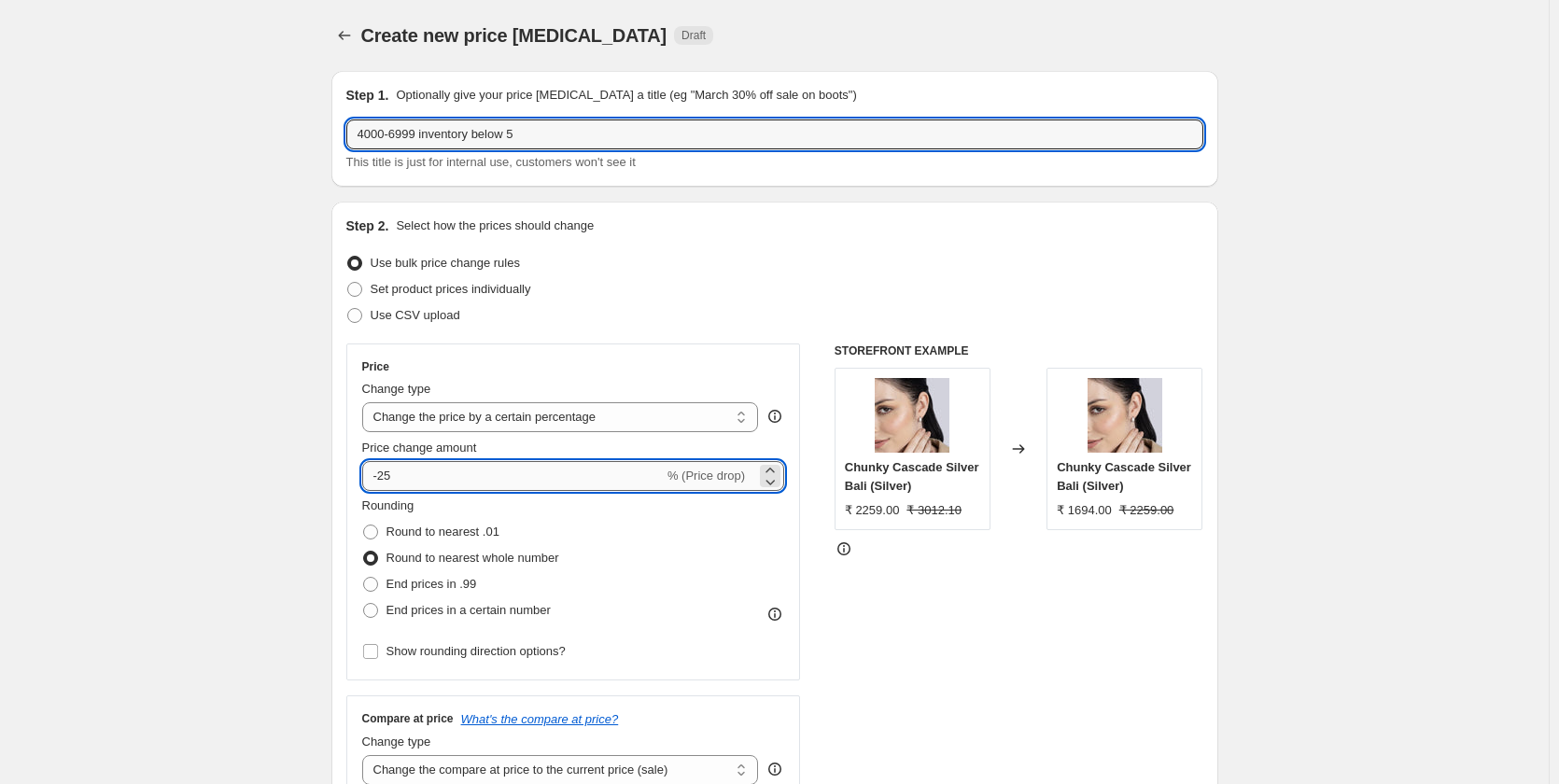
click at [423, 474] on input "-25" at bounding box center [513, 476] width 302 height 30
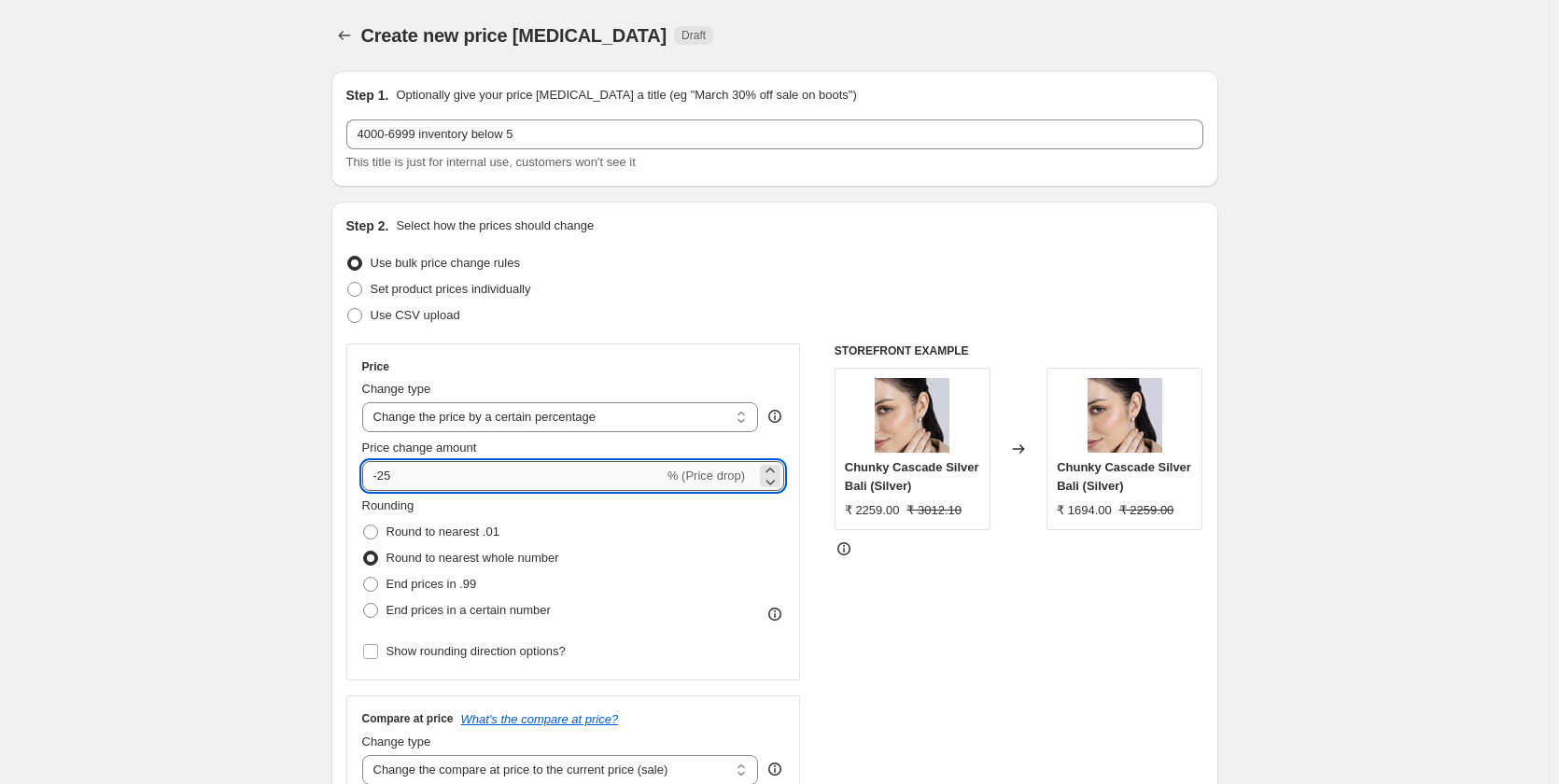
type input "-2"
type input "-30"
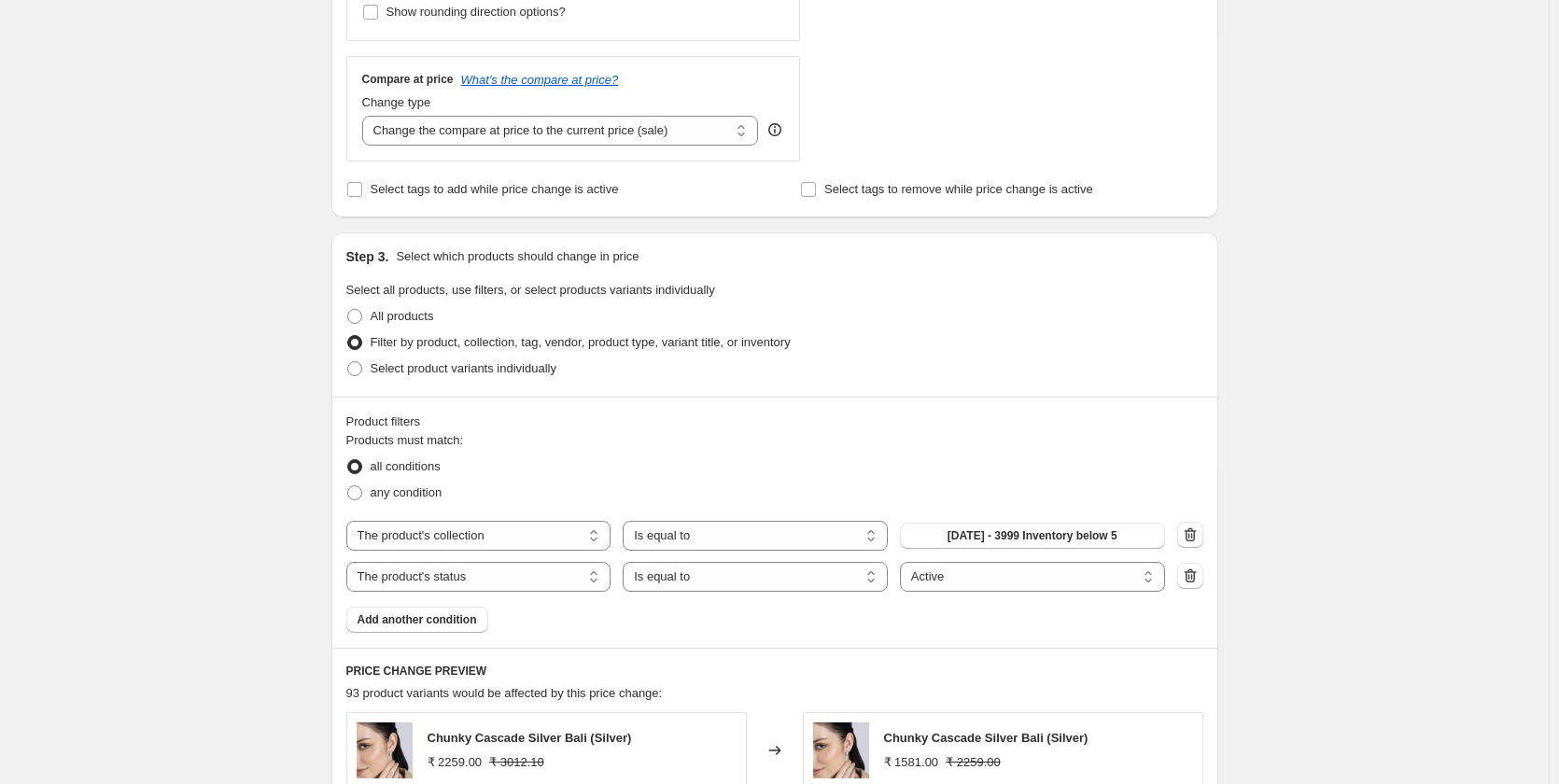
scroll to position [747, 0]
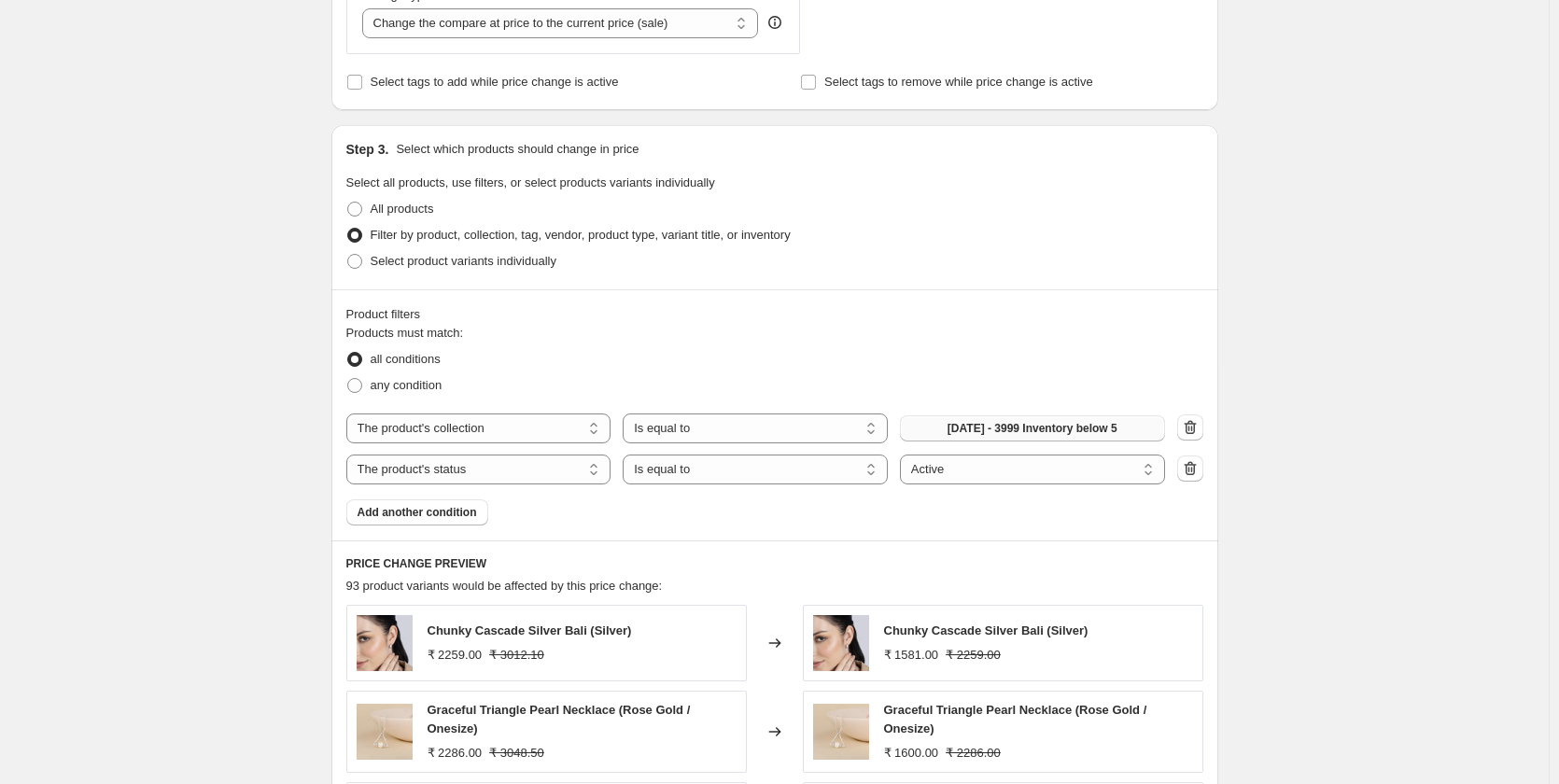
click at [1002, 425] on span "[DATE] - 3999 Inventory below 5" at bounding box center [1033, 427] width 169 height 15
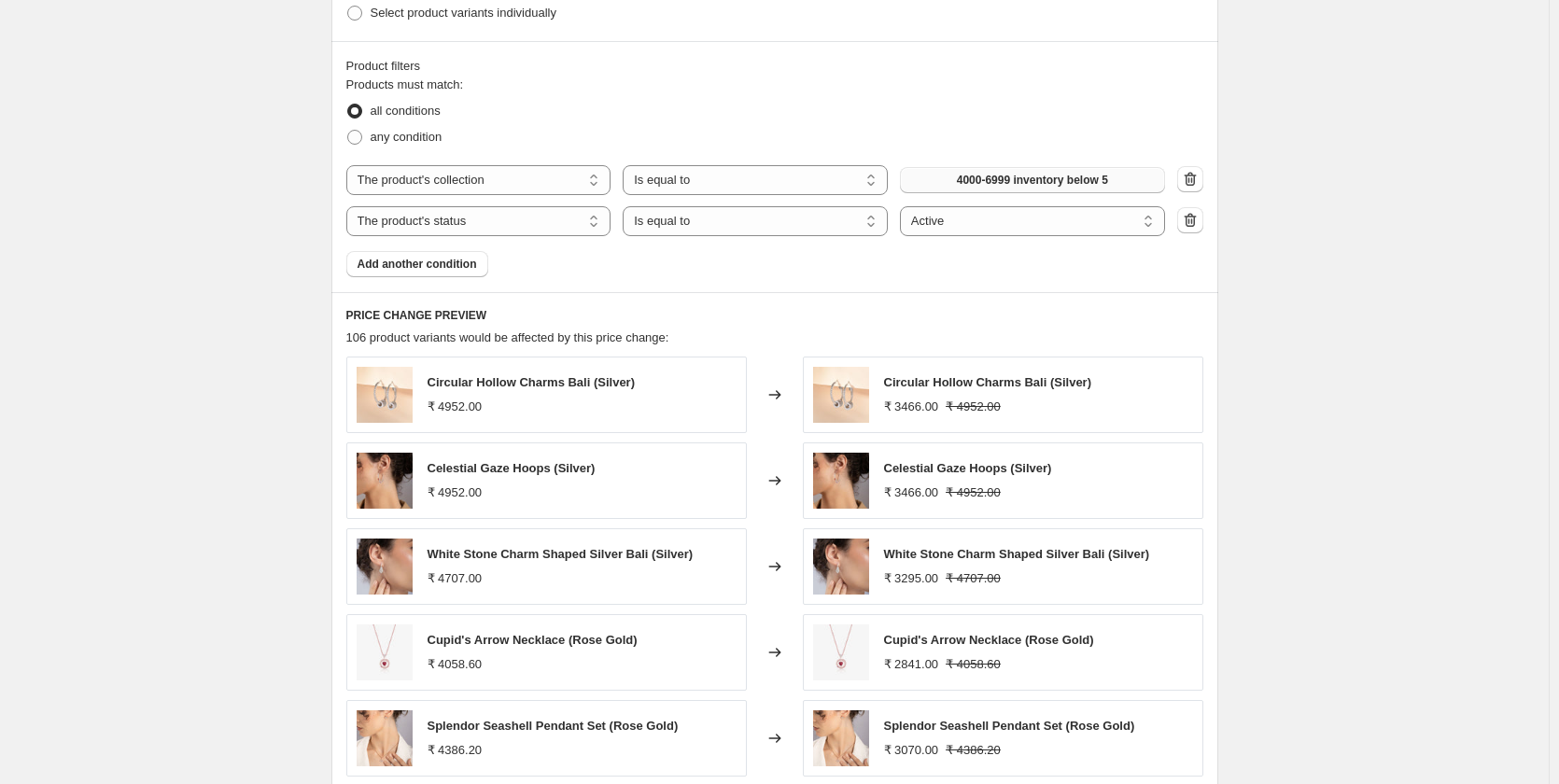
scroll to position [1240, 0]
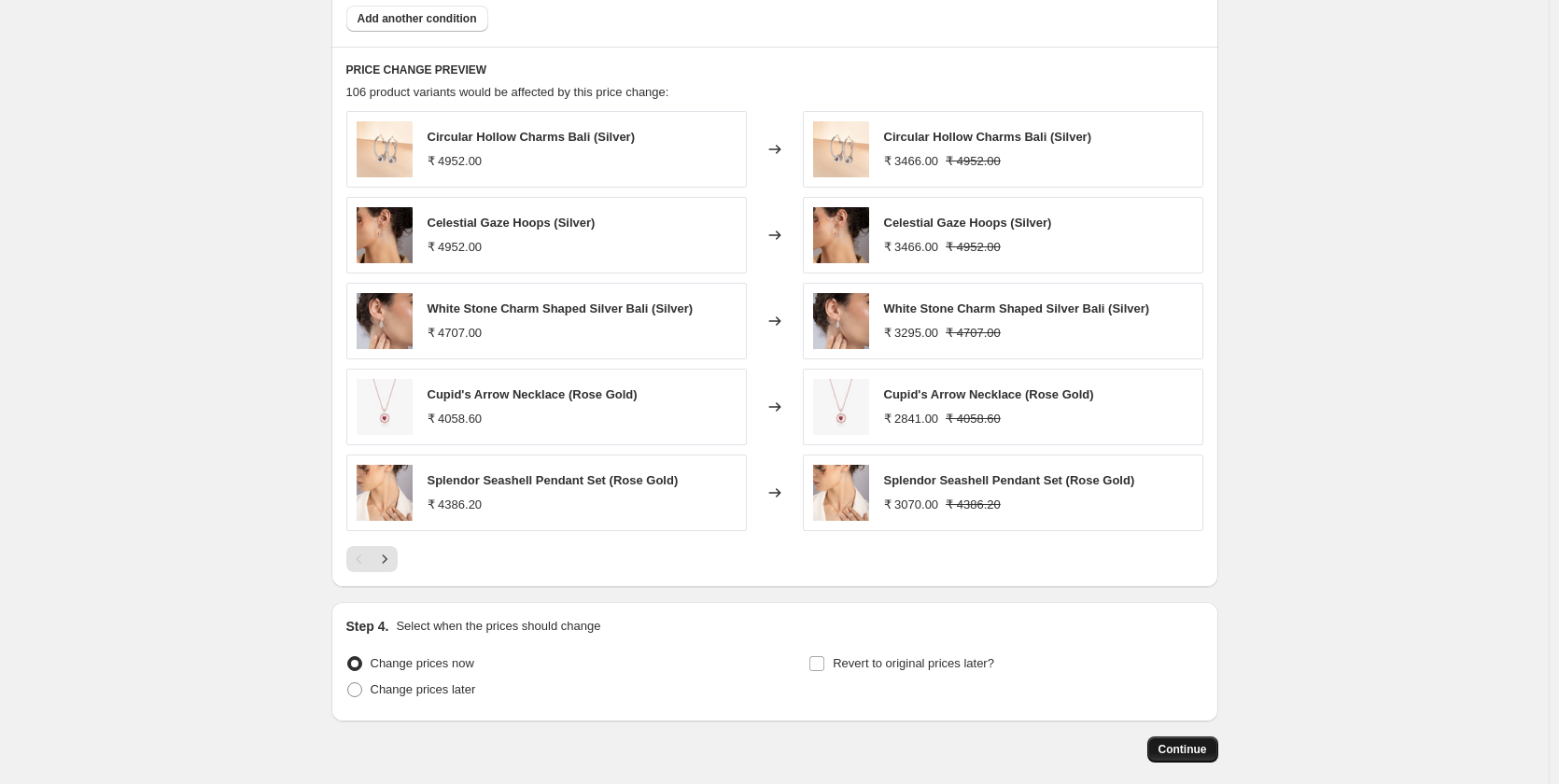
click at [1189, 752] on span "Continue" at bounding box center [1183, 749] width 48 height 15
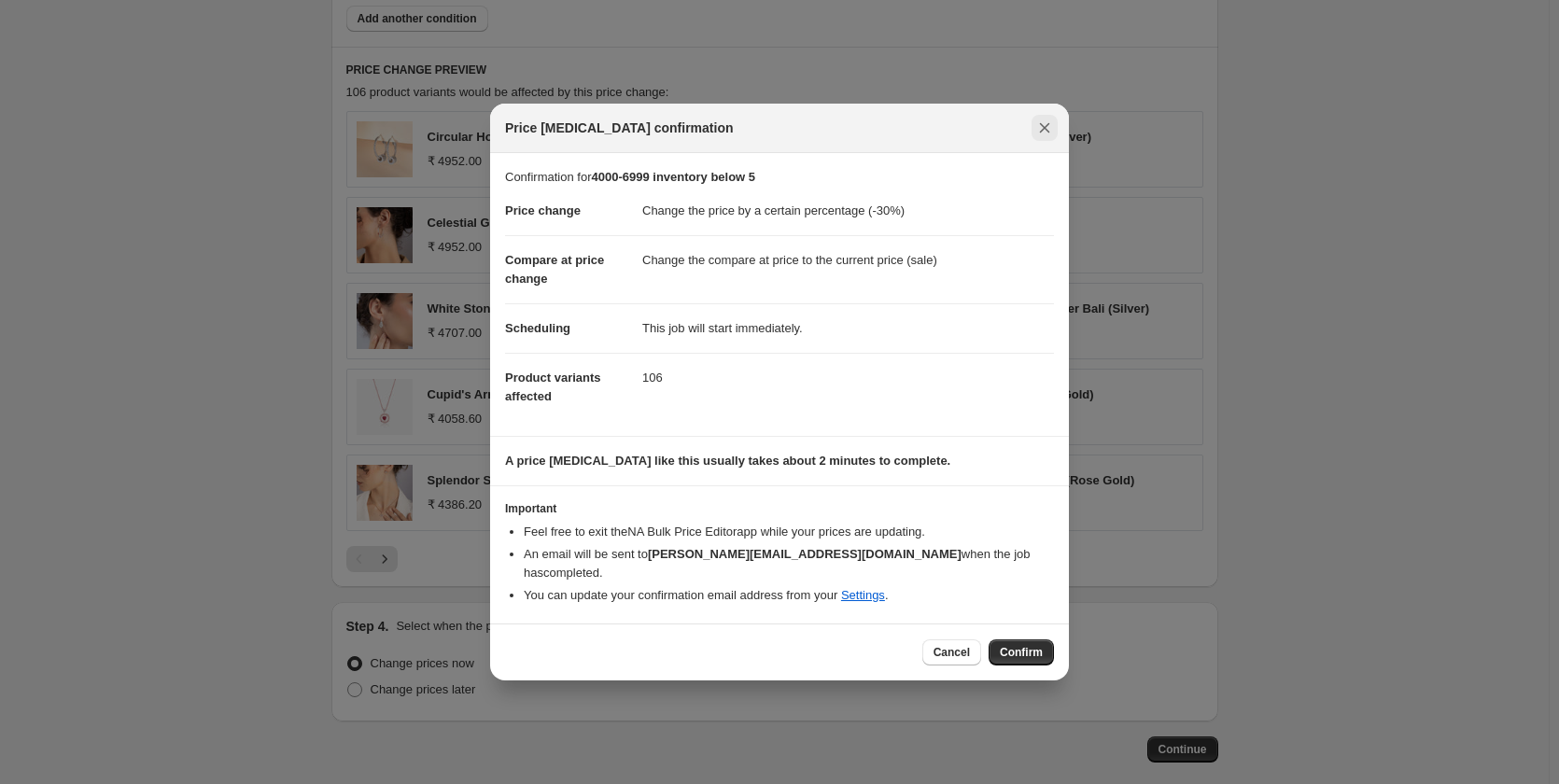
click at [1041, 133] on icon "Close" at bounding box center [1046, 128] width 10 height 10
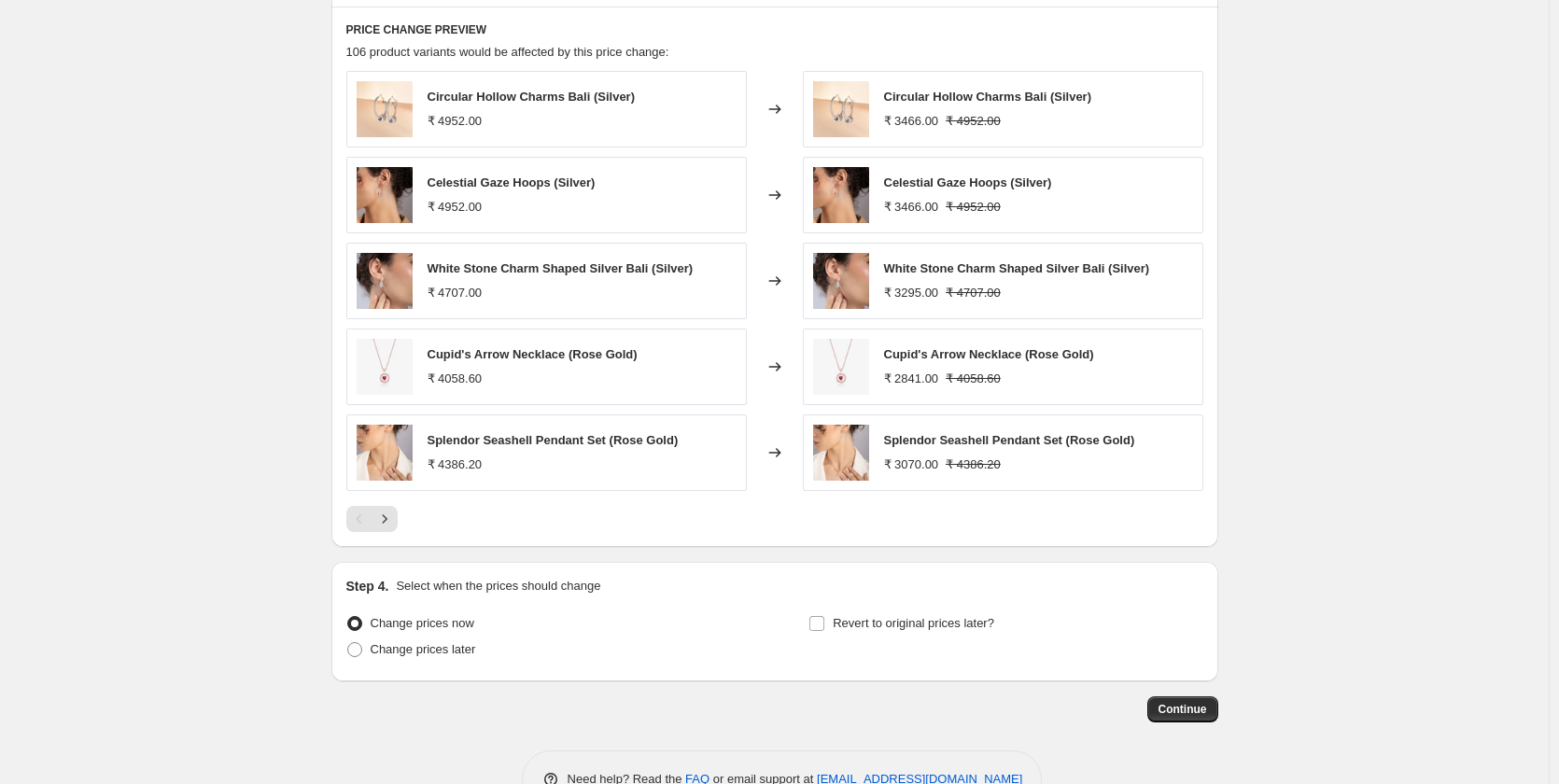
scroll to position [1334, 0]
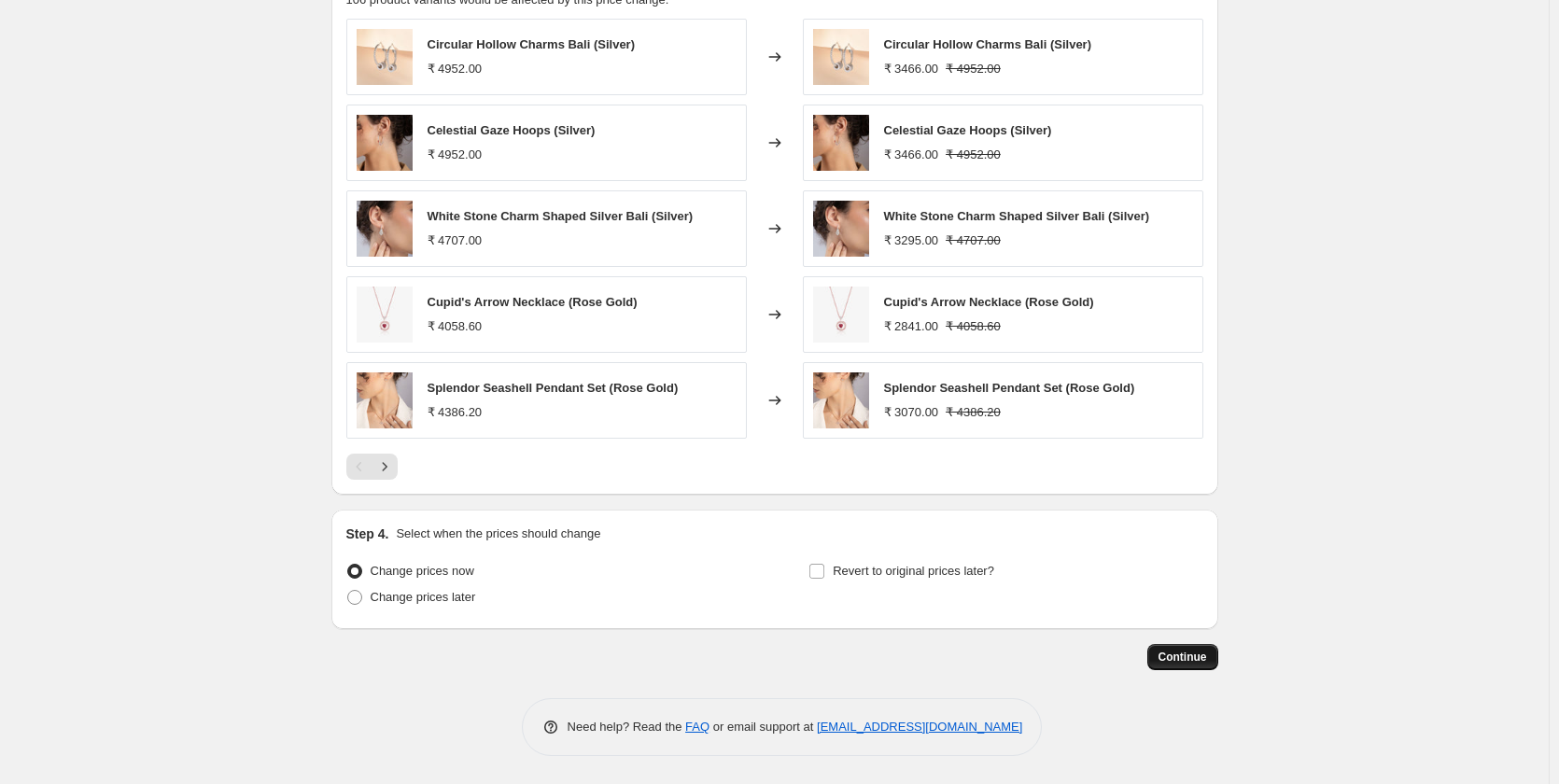
click at [1173, 658] on span "Continue" at bounding box center [1183, 656] width 48 height 15
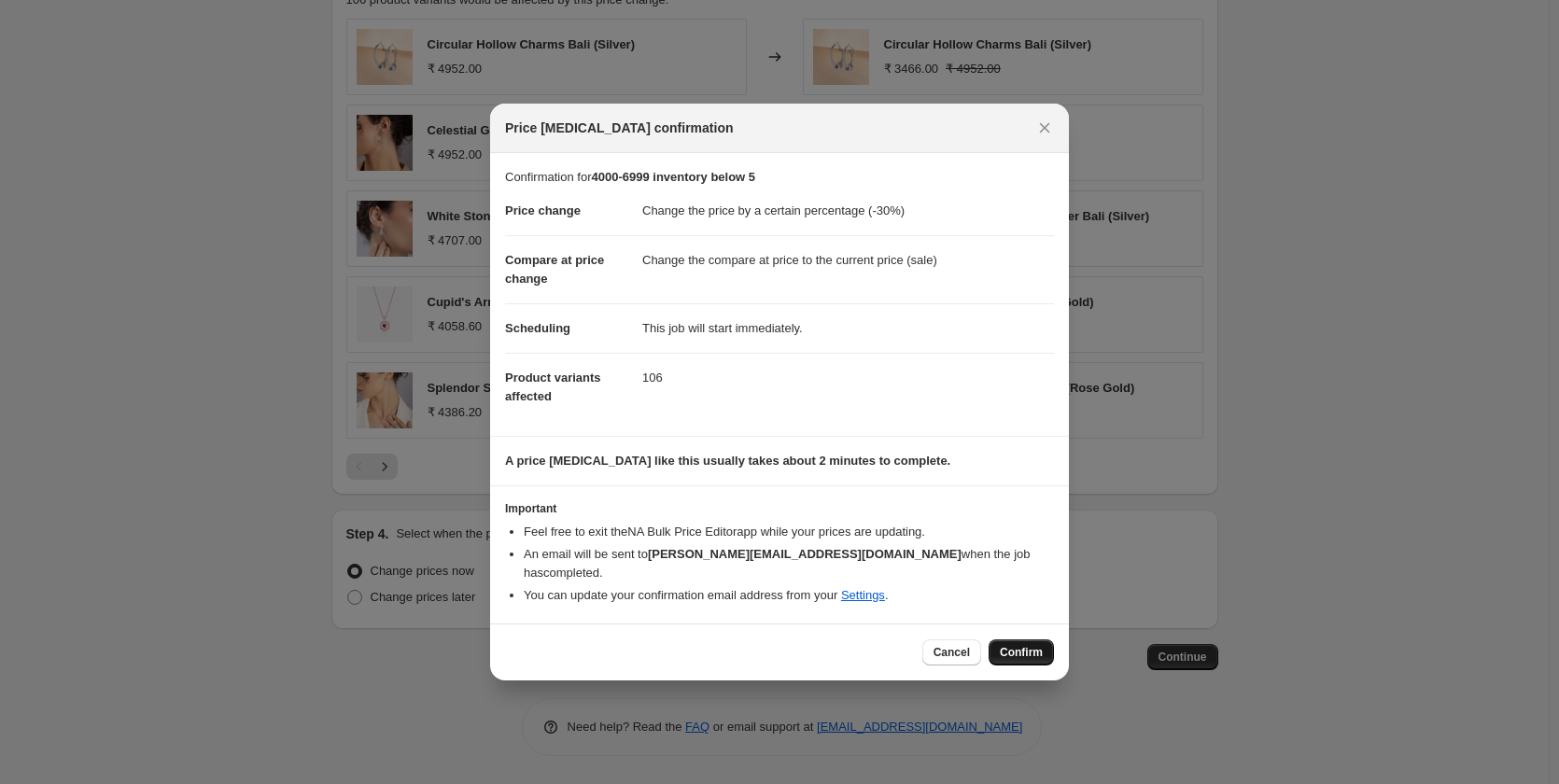
click at [1015, 645] on span "Confirm" at bounding box center [1022, 652] width 43 height 15
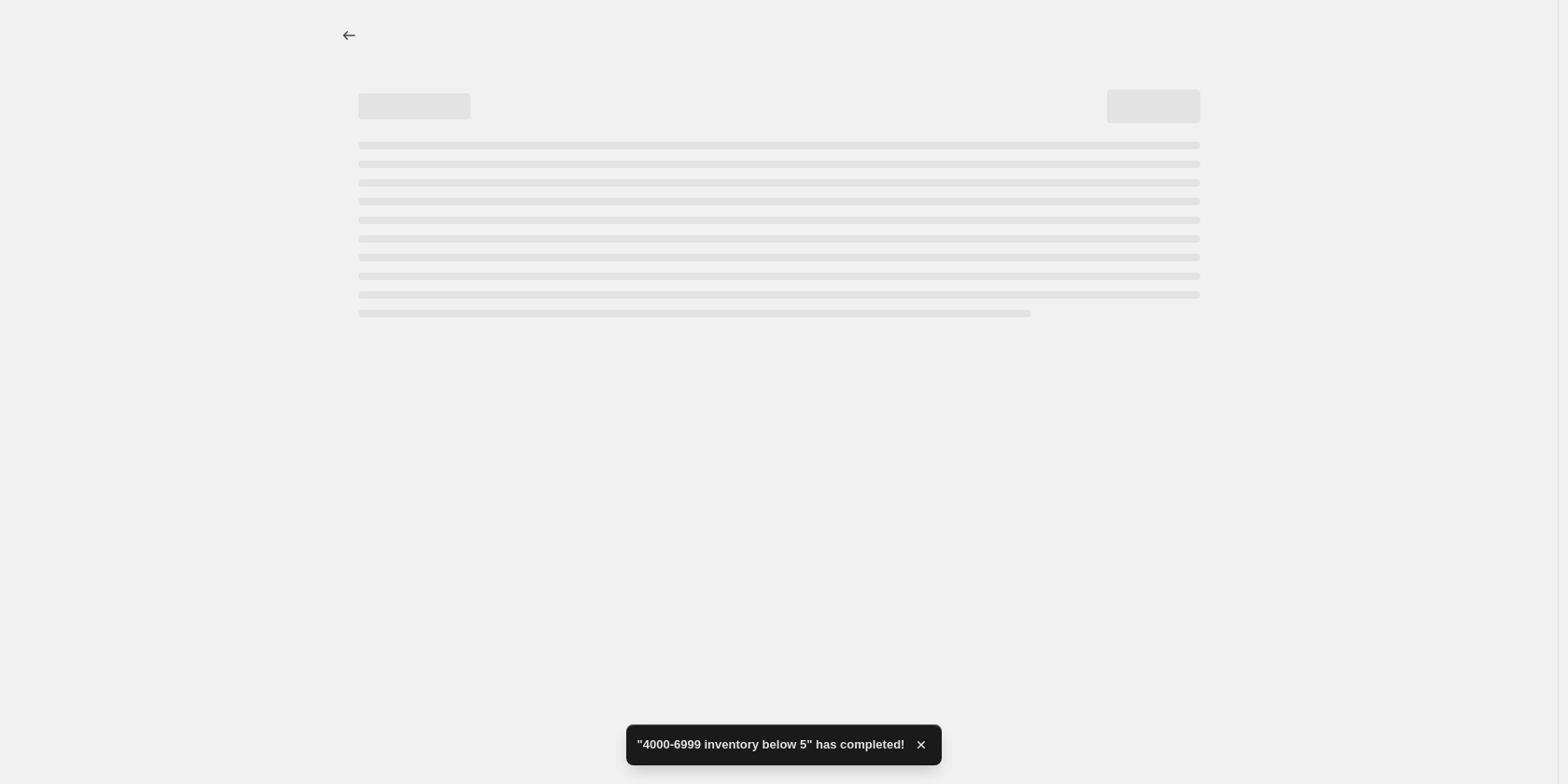
select select "percentage"
select select "collection"
select select "product_status"
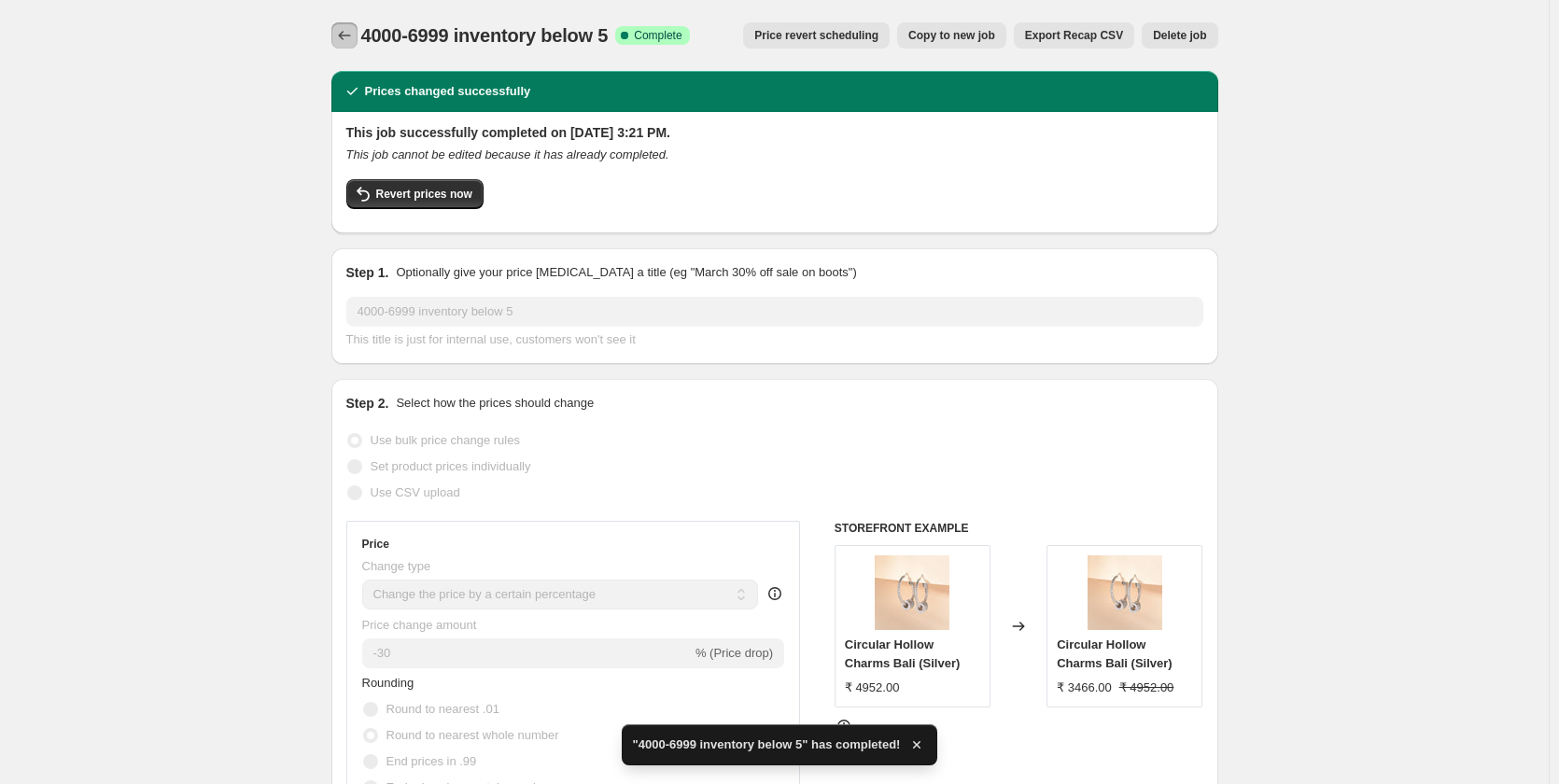
click at [346, 35] on icon "Price change jobs" at bounding box center [344, 35] width 19 height 19
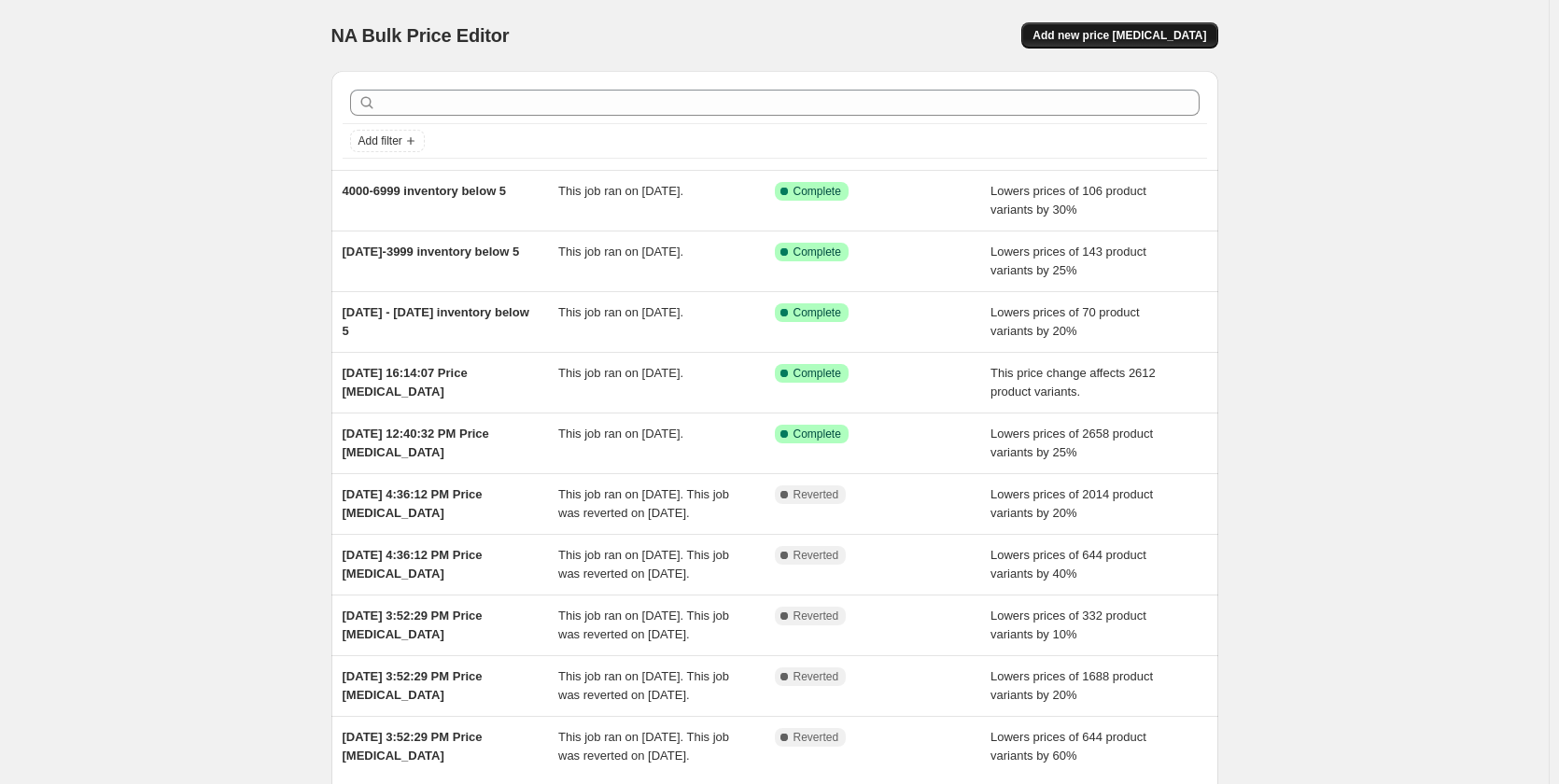
click at [1159, 33] on span "Add new price [MEDICAL_DATA]" at bounding box center [1119, 34] width 173 height 15
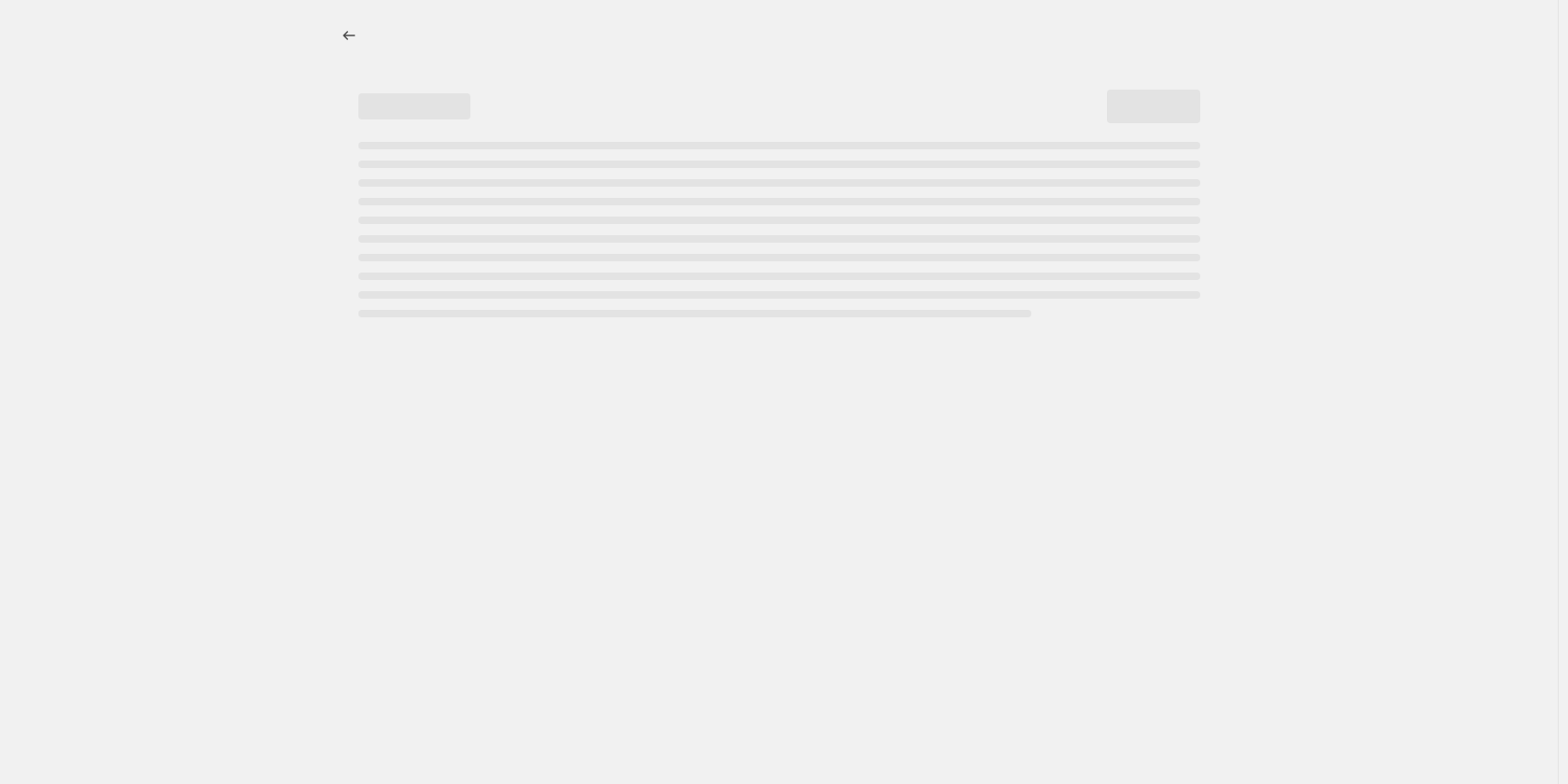
select select "percentage"
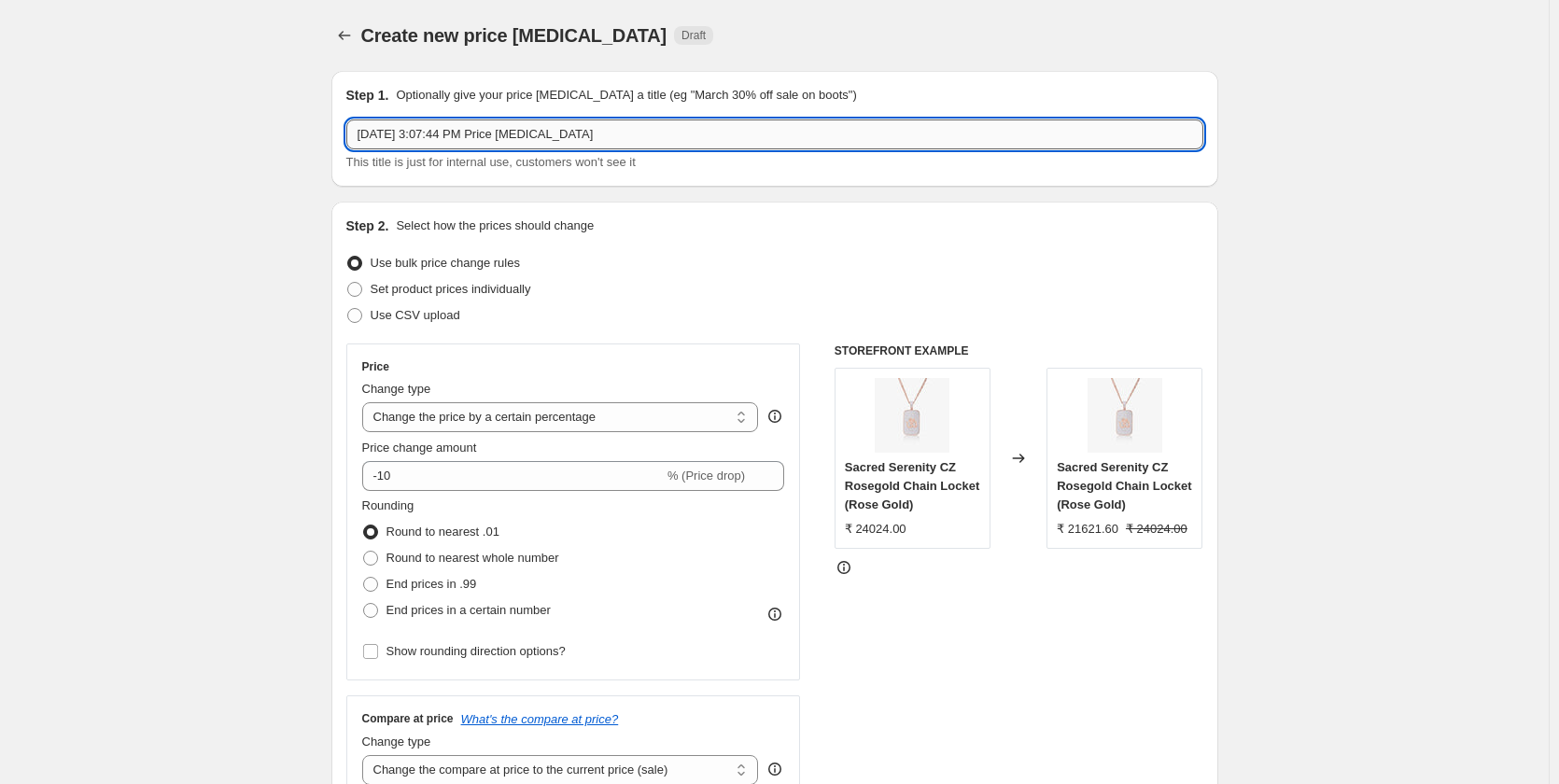
click at [524, 139] on input "[DATE] 3:07:44 PM Price [MEDICAL_DATA]" at bounding box center [776, 134] width 857 height 30
paste input "7000- above inventory below 5"
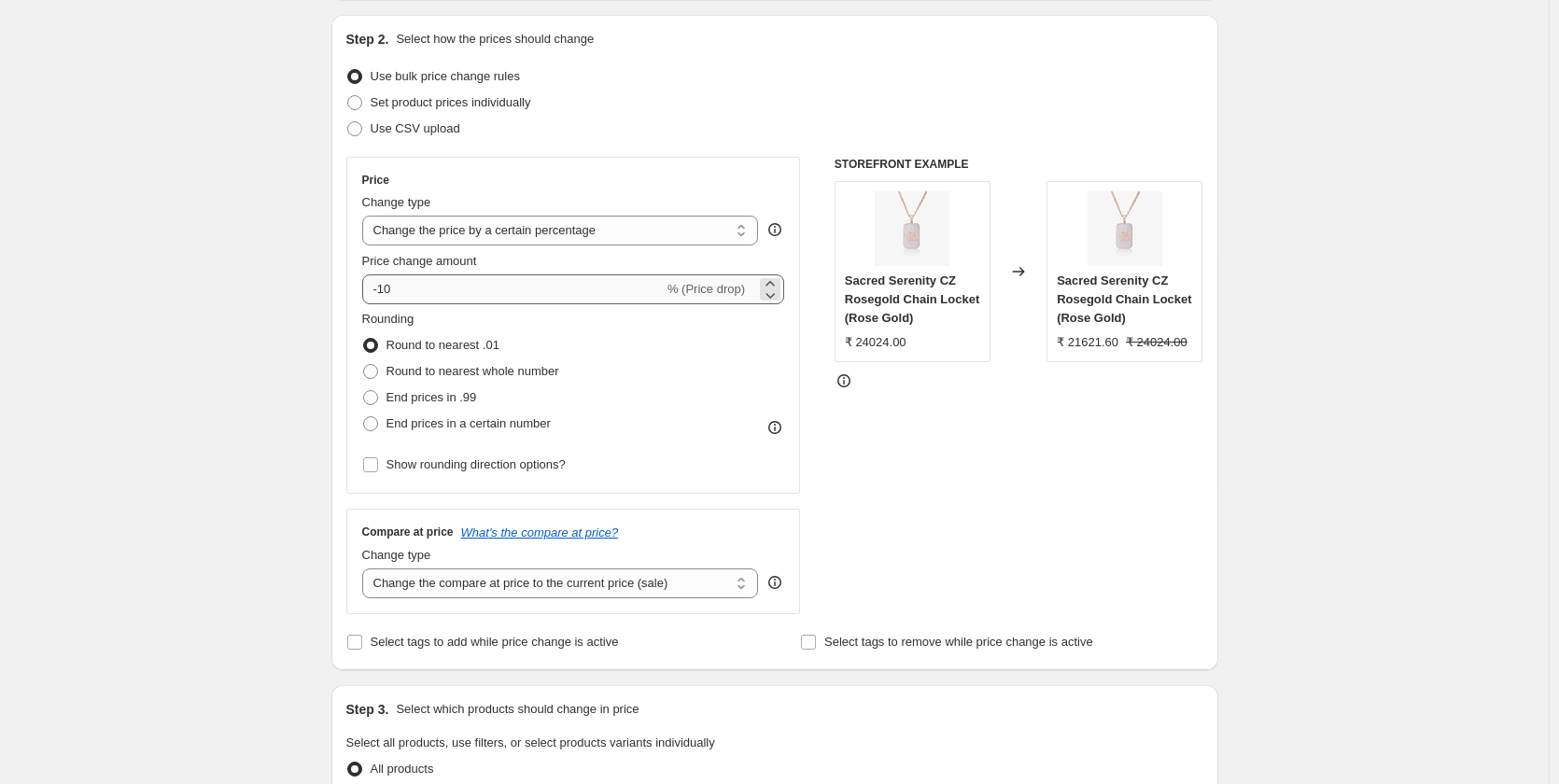
type input "7000- above inventory below 5"
click at [417, 293] on input "-10" at bounding box center [513, 290] width 302 height 30
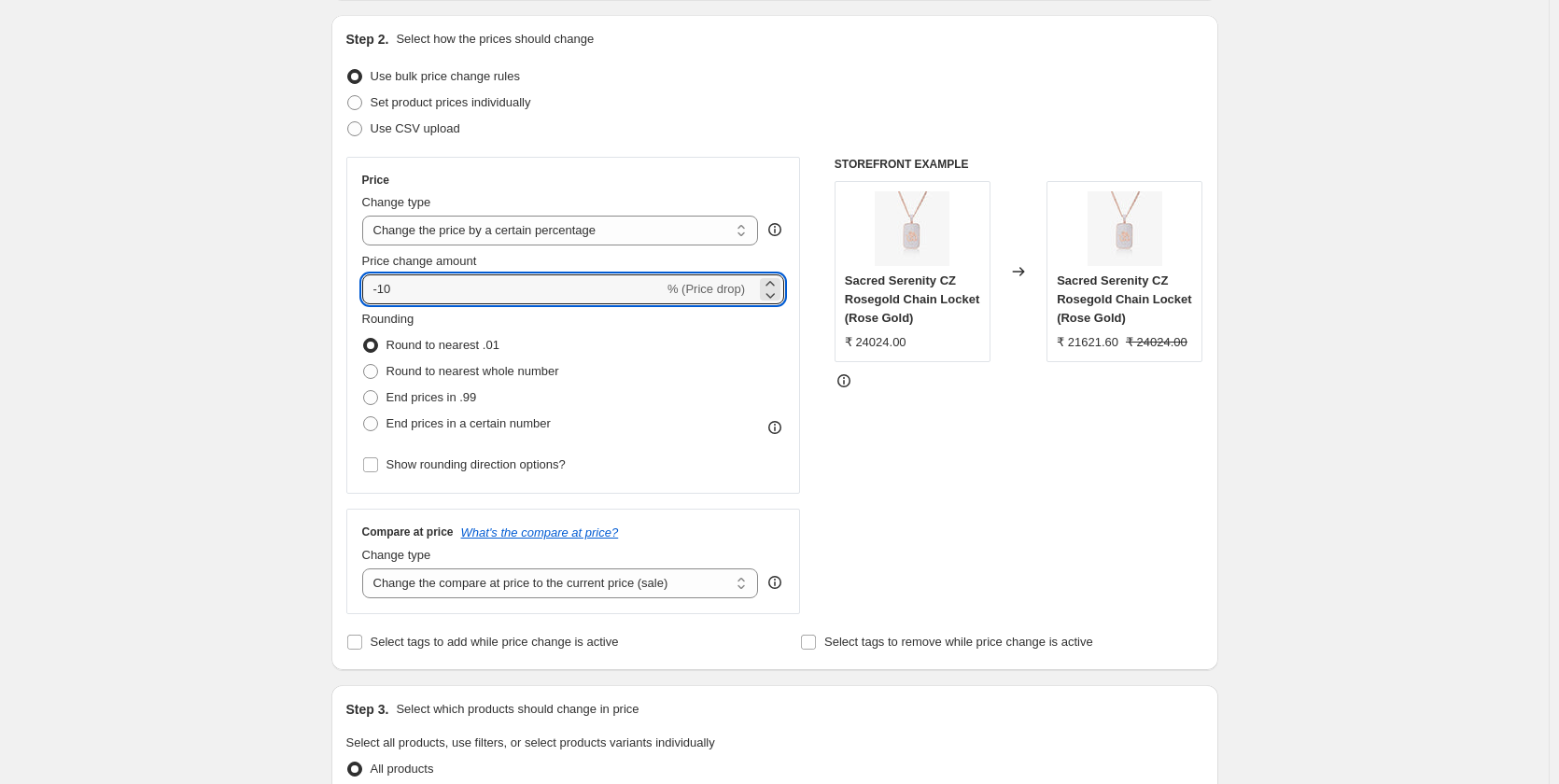
scroll to position [0, 0]
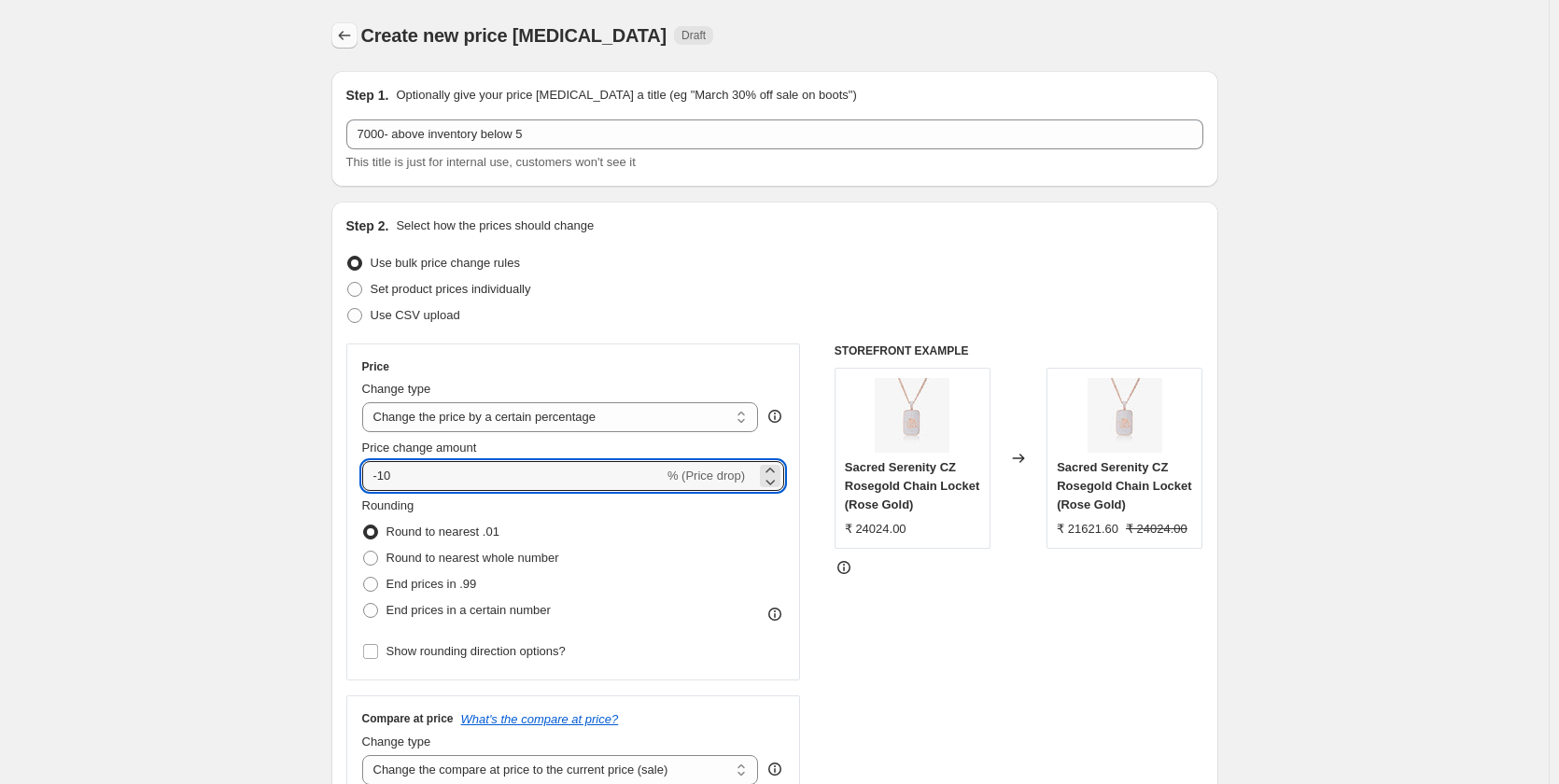
click at [347, 34] on icon "Price change jobs" at bounding box center [344, 35] width 19 height 19
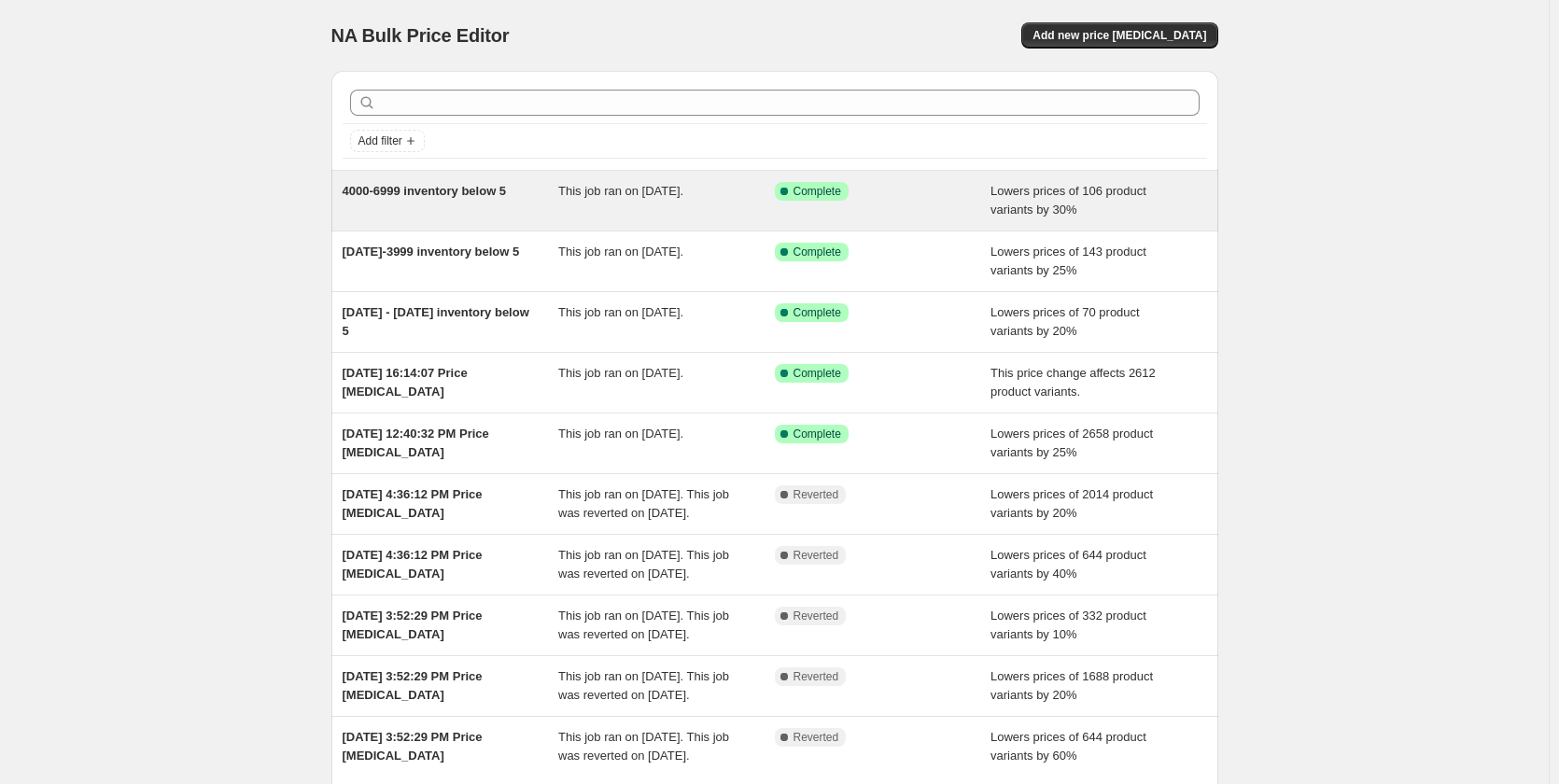
click at [574, 187] on span "This job ran on [DATE]." at bounding box center [621, 191] width 125 height 14
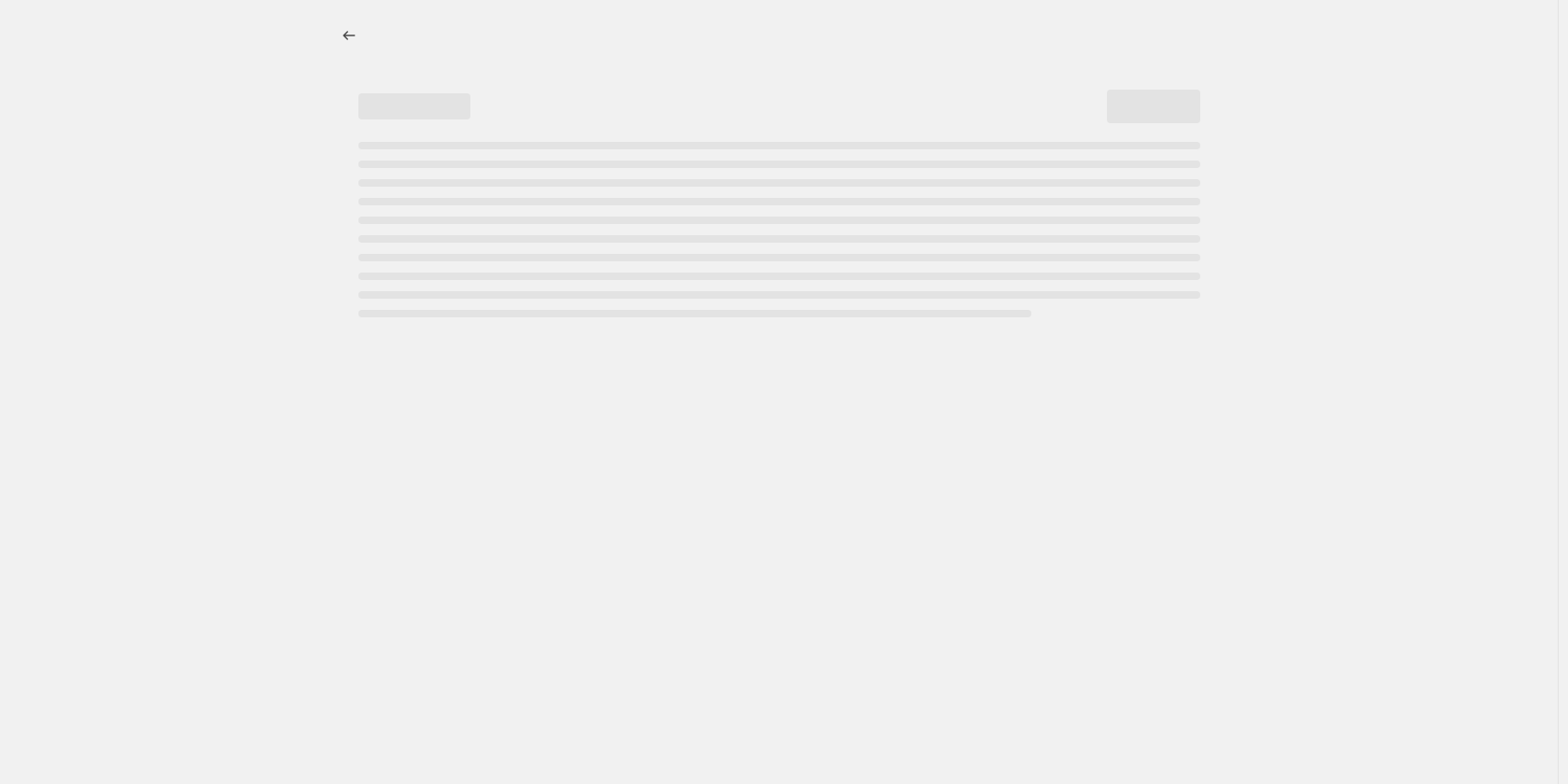
select select "percentage"
select select "collection"
select select "product_status"
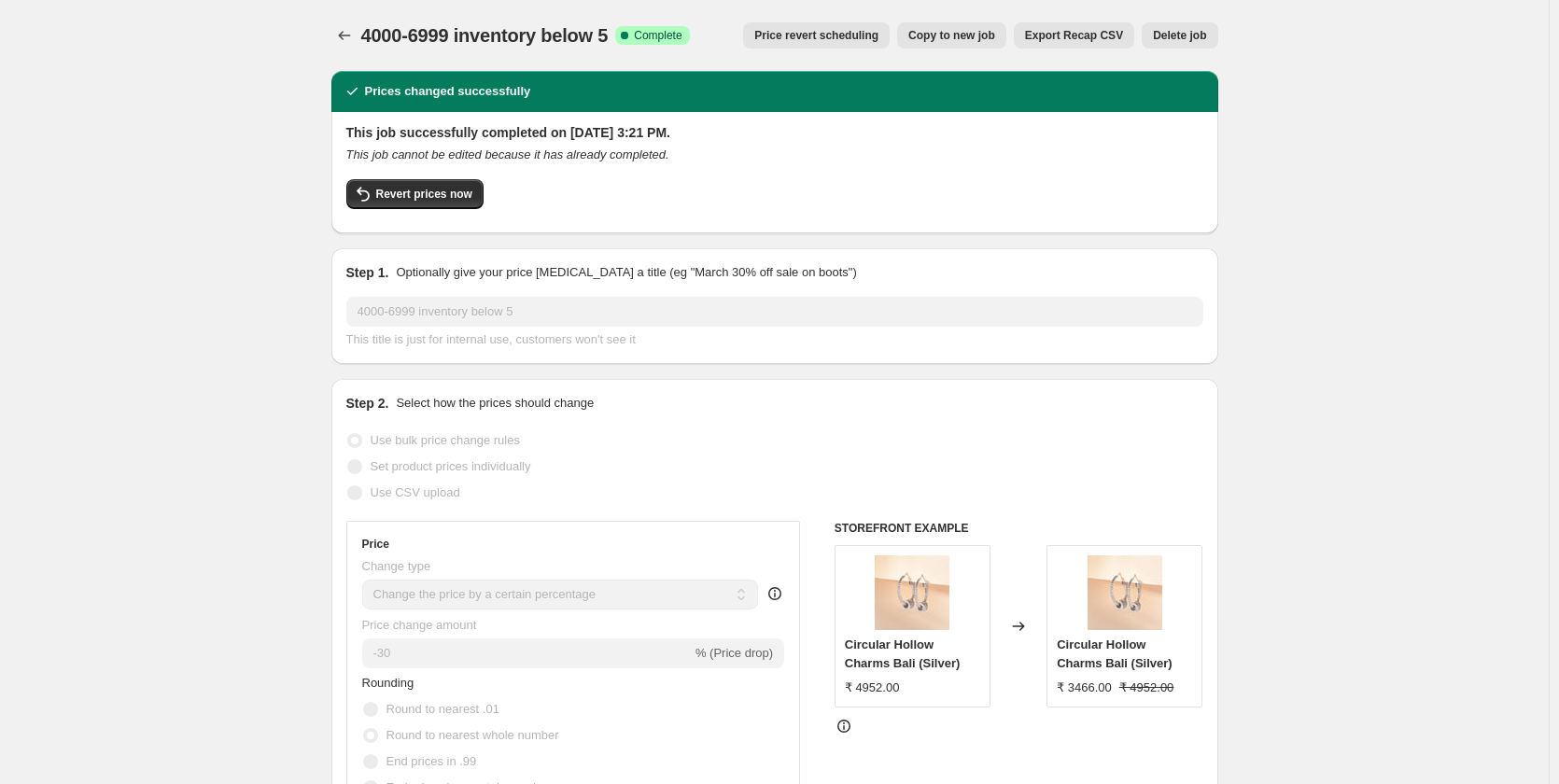
click at [954, 37] on span "Copy to new job" at bounding box center [952, 34] width 87 height 15
select select "percentage"
select select "collection"
select select "product_status"
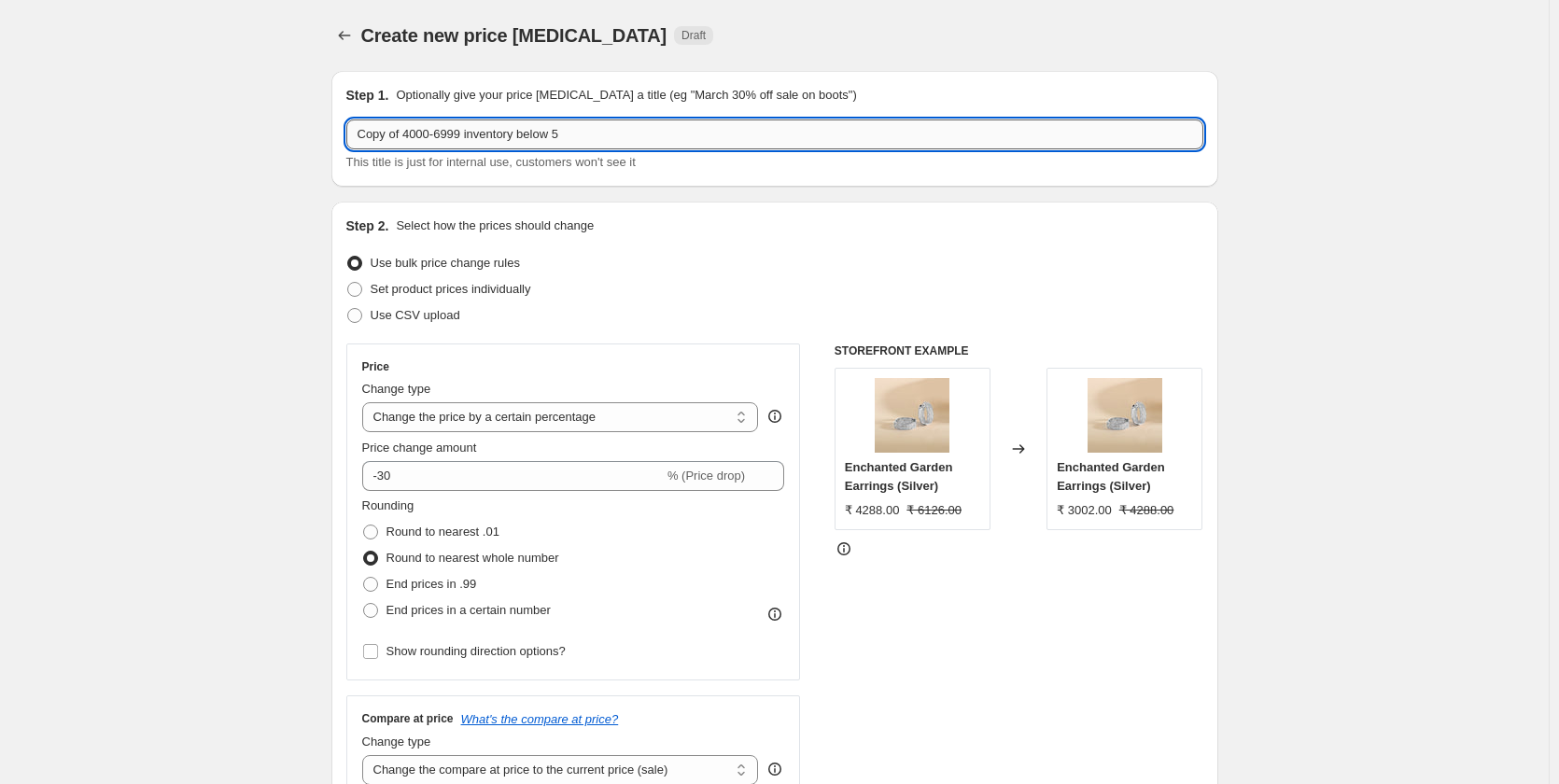
click at [598, 138] on input "Copy of 4000-6999 inventory below 5" at bounding box center [776, 134] width 857 height 30
paste input "7000- above"
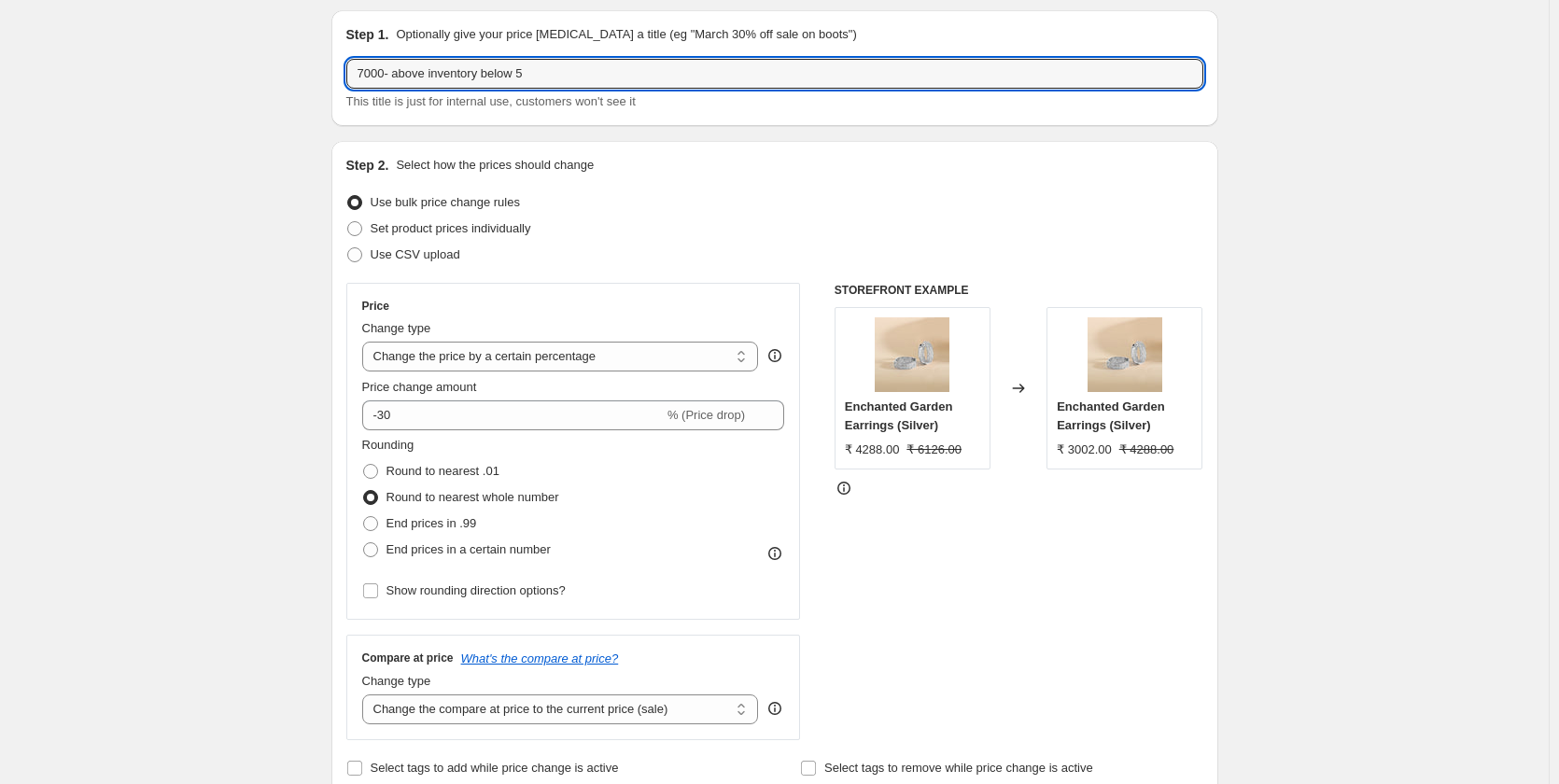
scroll to position [94, 0]
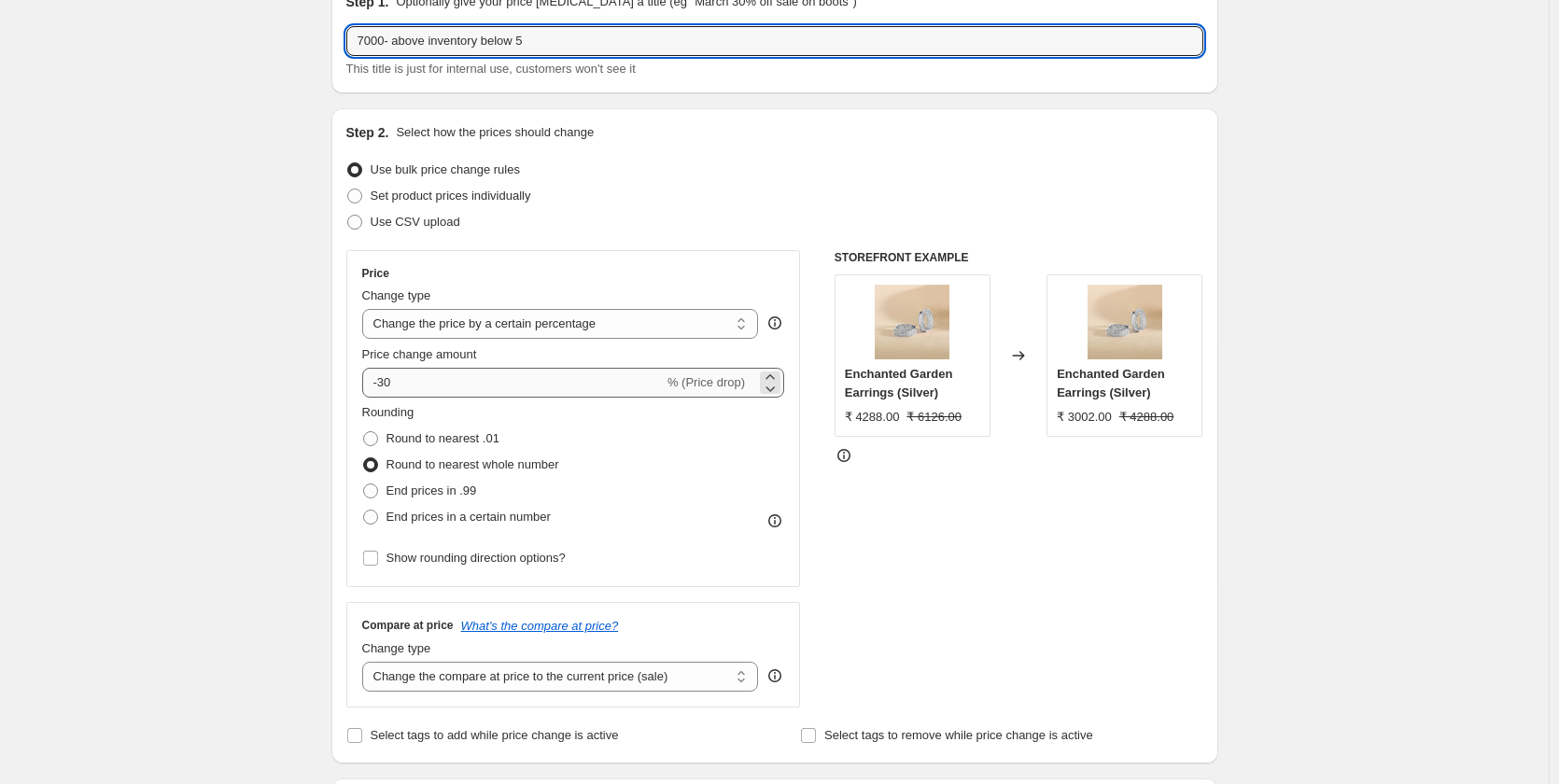
type input "7000- above inventory below 5"
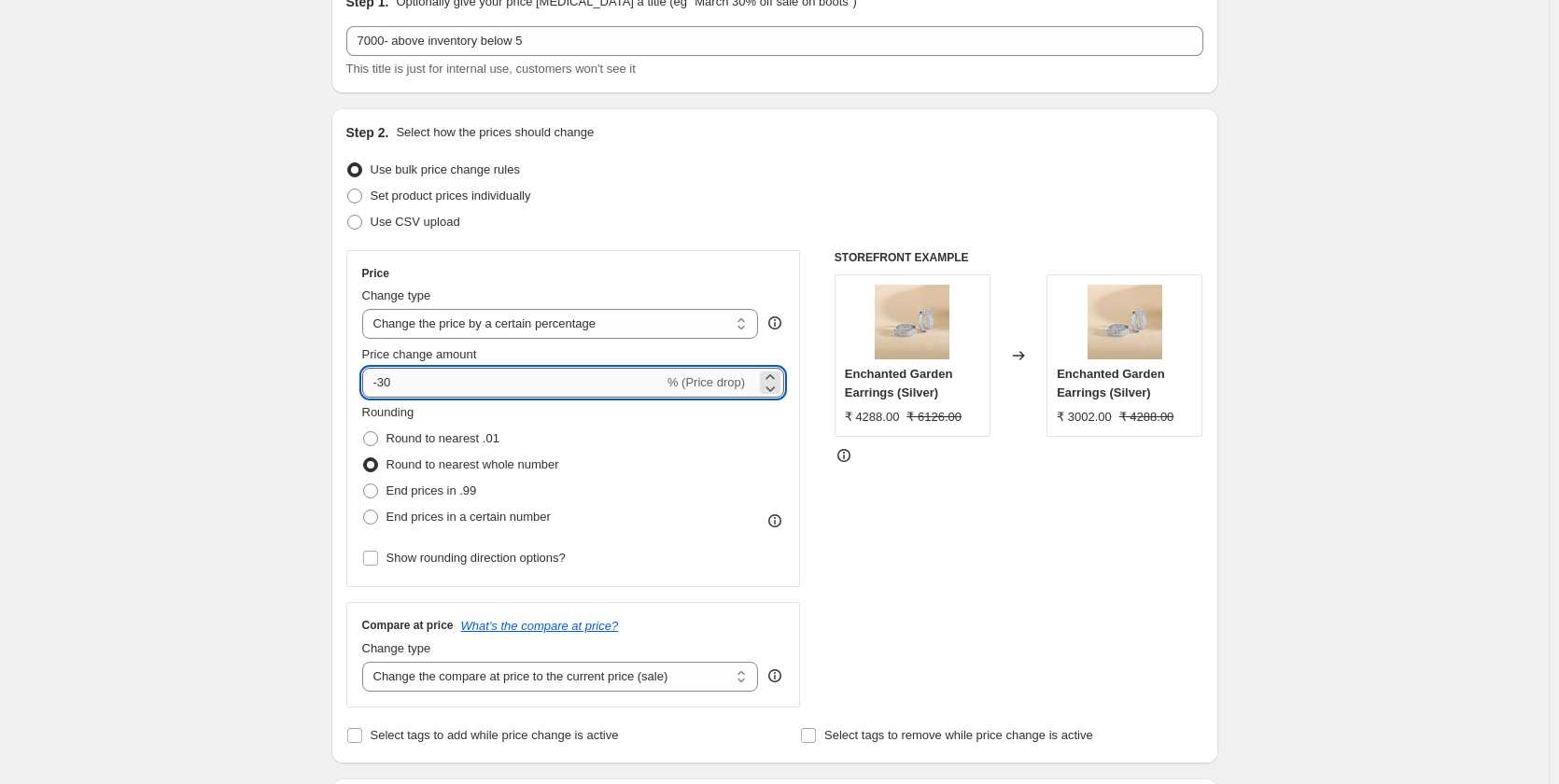
click at [419, 378] on input "-30" at bounding box center [513, 382] width 302 height 30
type input "-35"
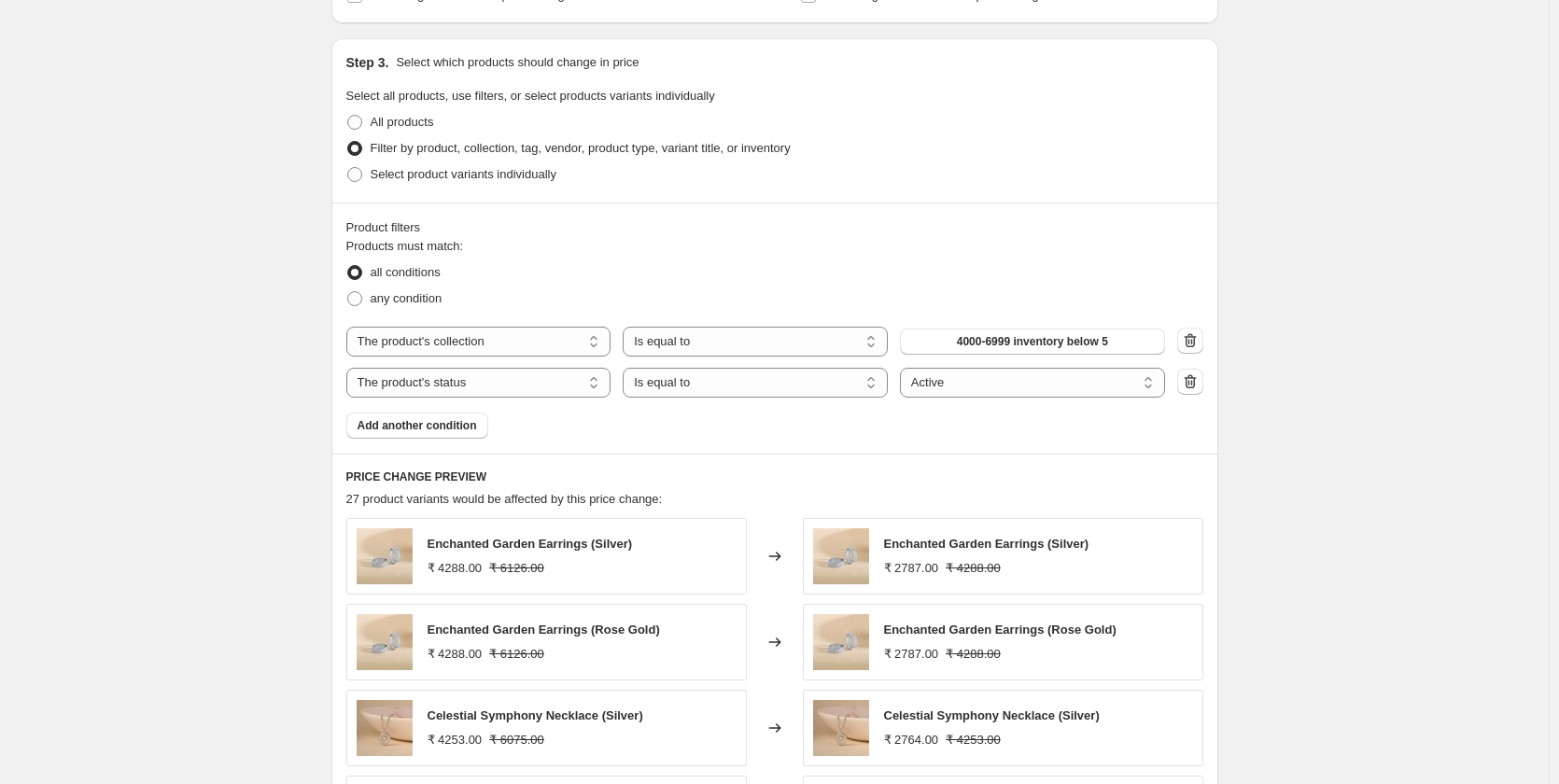
scroll to position [840, 0]
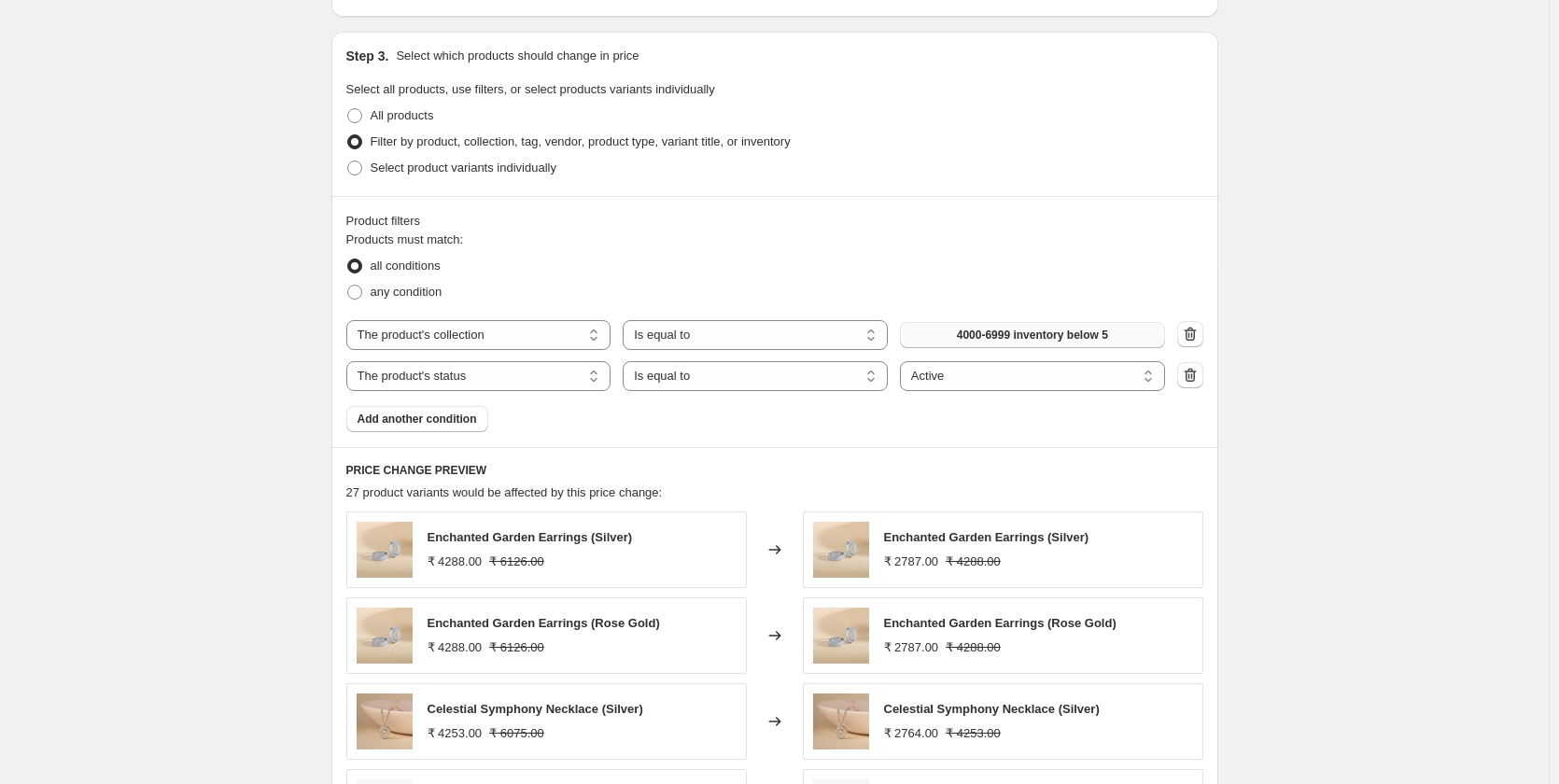
click at [1016, 340] on span "4000-6999 inventory below 5" at bounding box center [1032, 335] width 151 height 15
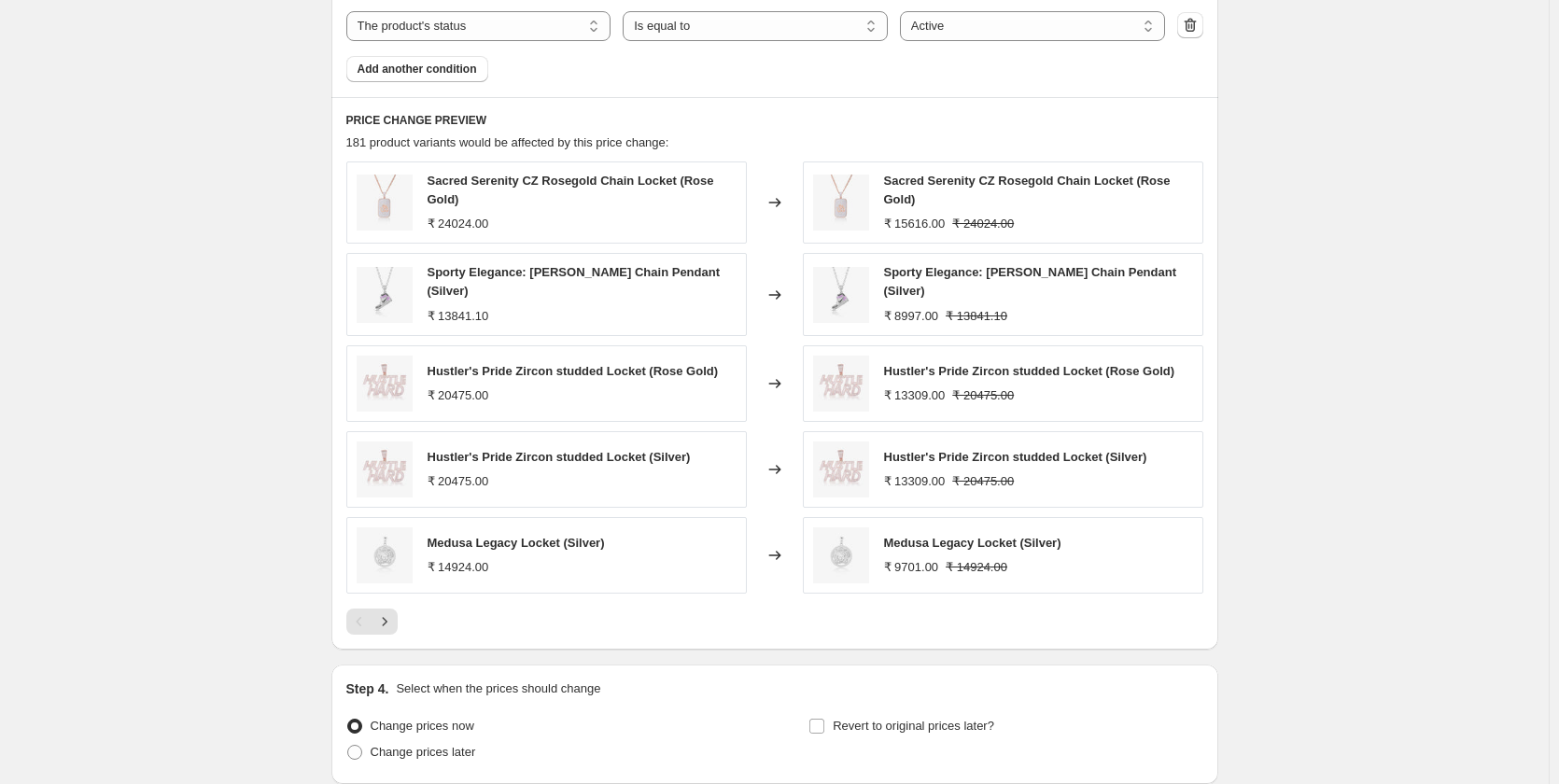
scroll to position [1334, 0]
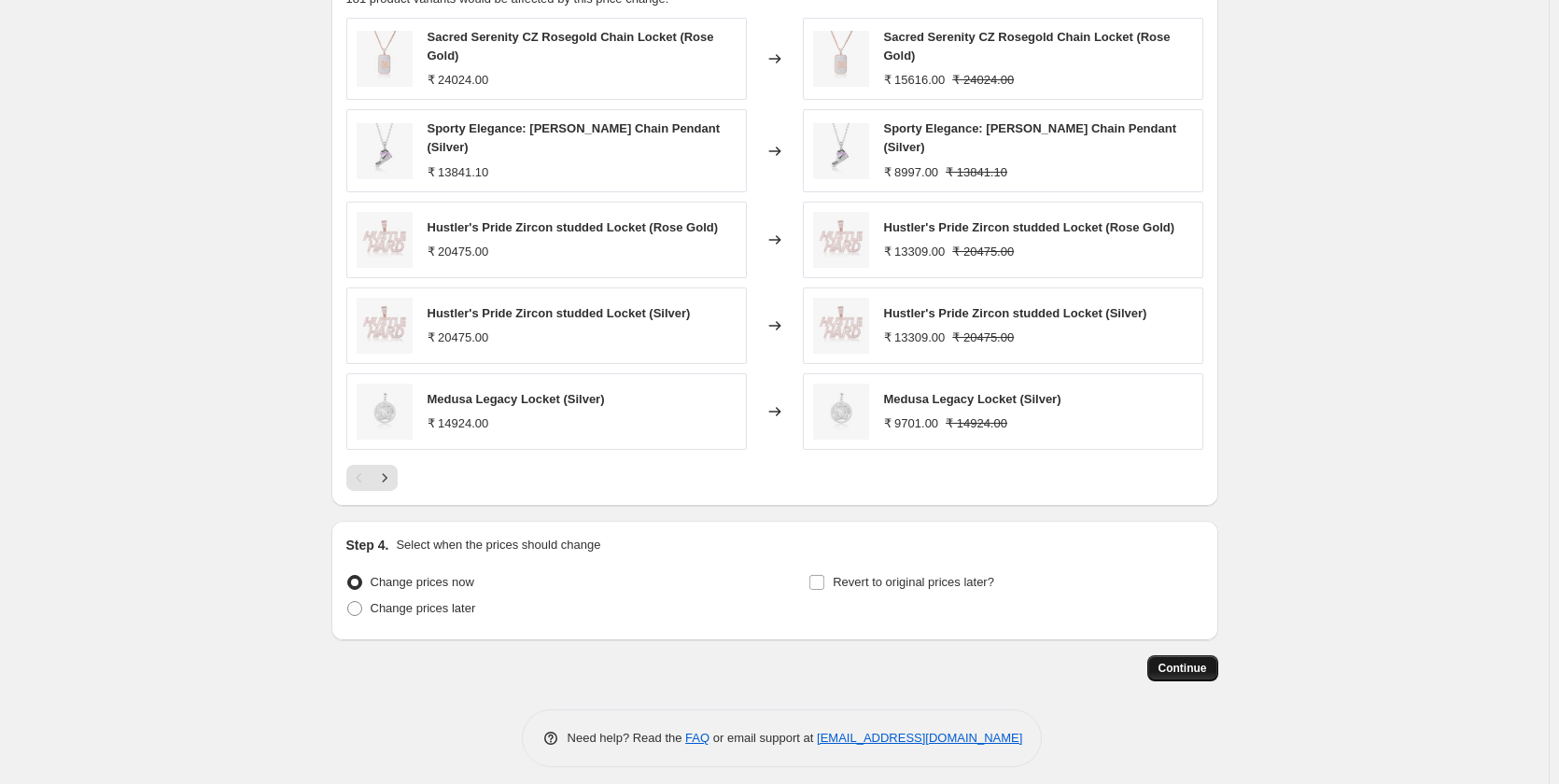
click at [1175, 661] on span "Continue" at bounding box center [1183, 668] width 48 height 15
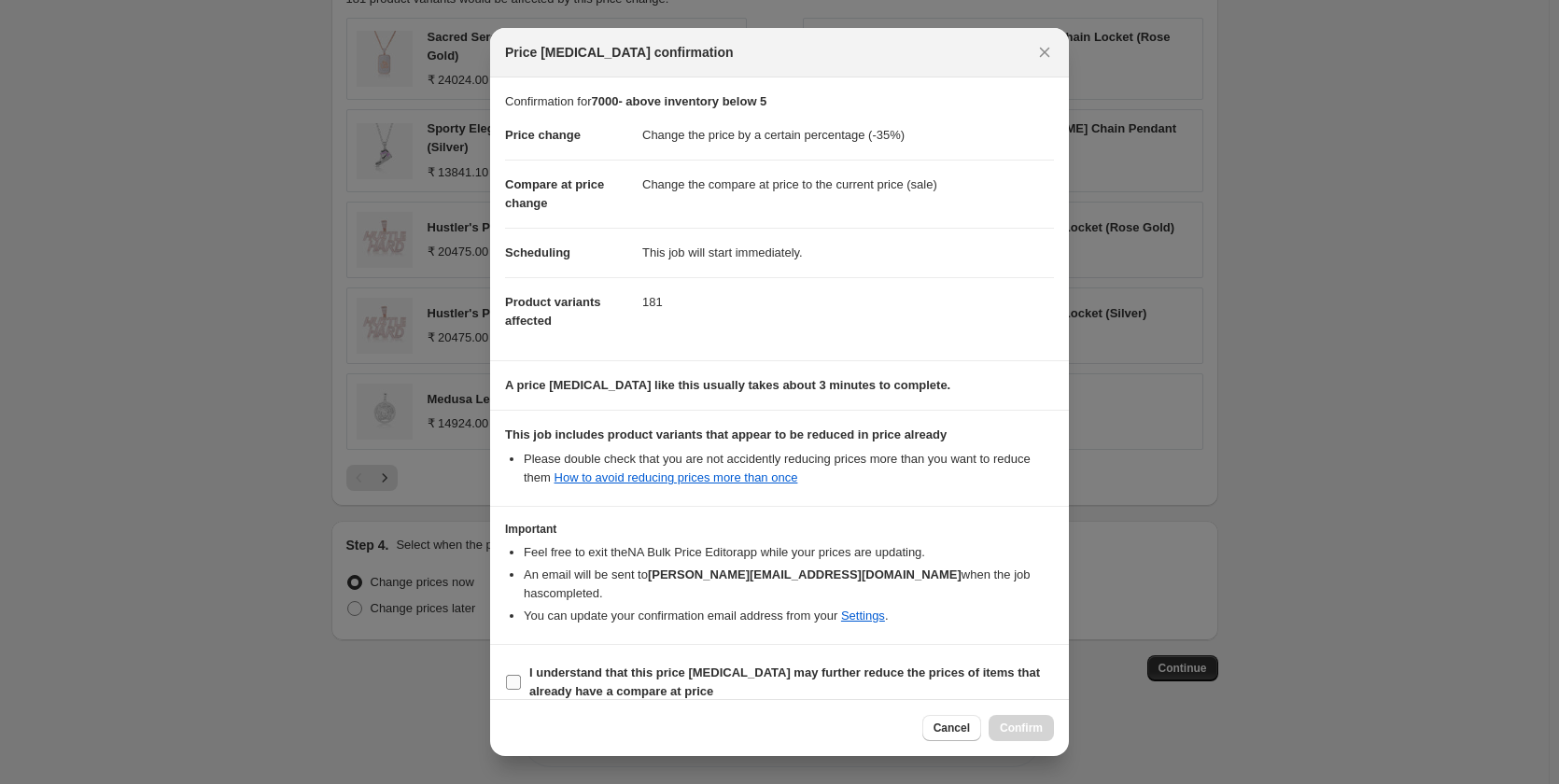
click at [516, 675] on input "I understand that this price [MEDICAL_DATA] may further reduce the prices of it…" at bounding box center [513, 682] width 15 height 15
checkbox input "true"
click at [1003, 723] on span "Confirm" at bounding box center [1022, 727] width 43 height 15
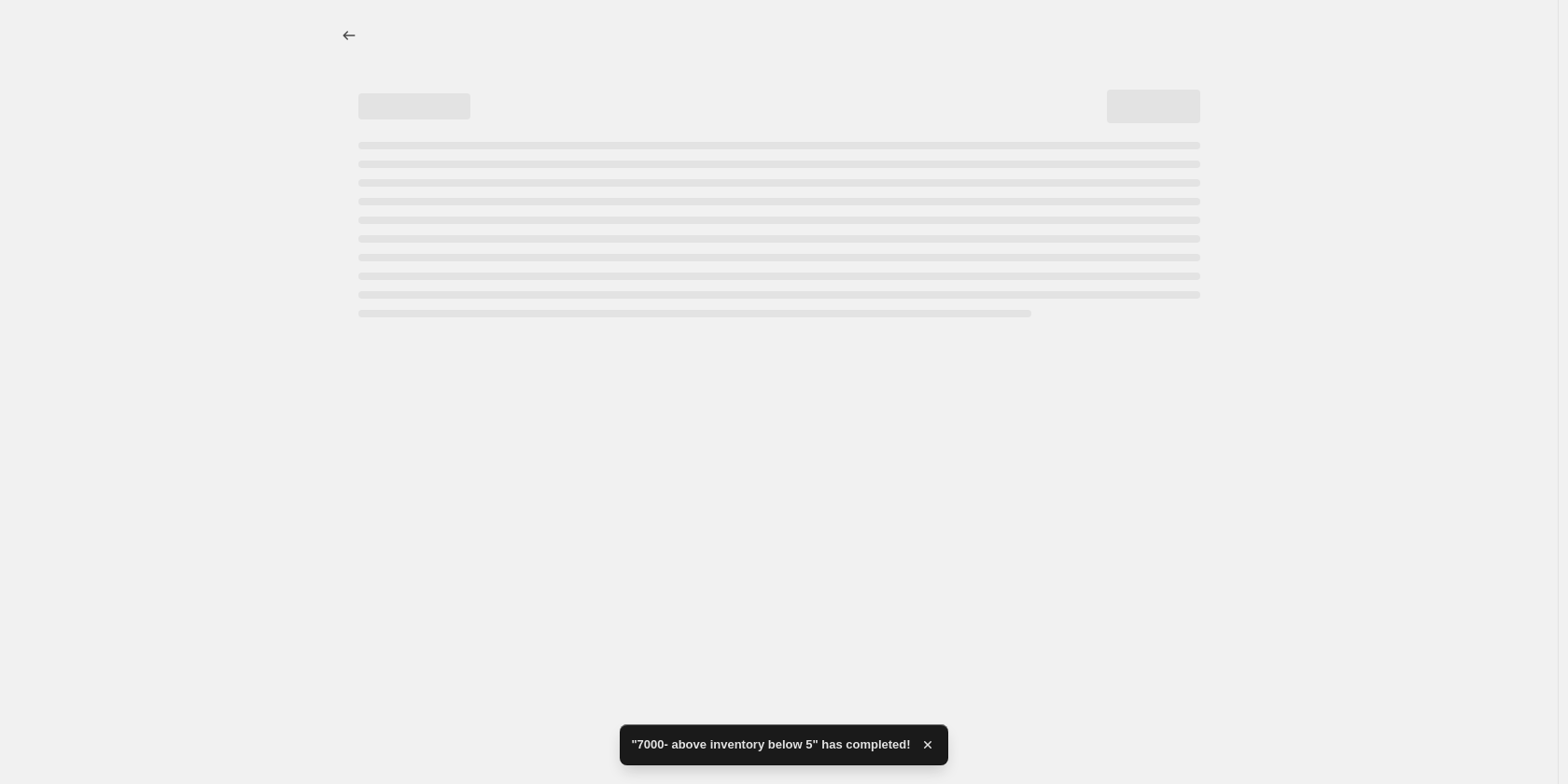
select select "percentage"
select select "collection"
select select "product_status"
